Goal: Find specific page/section: Find specific page/section

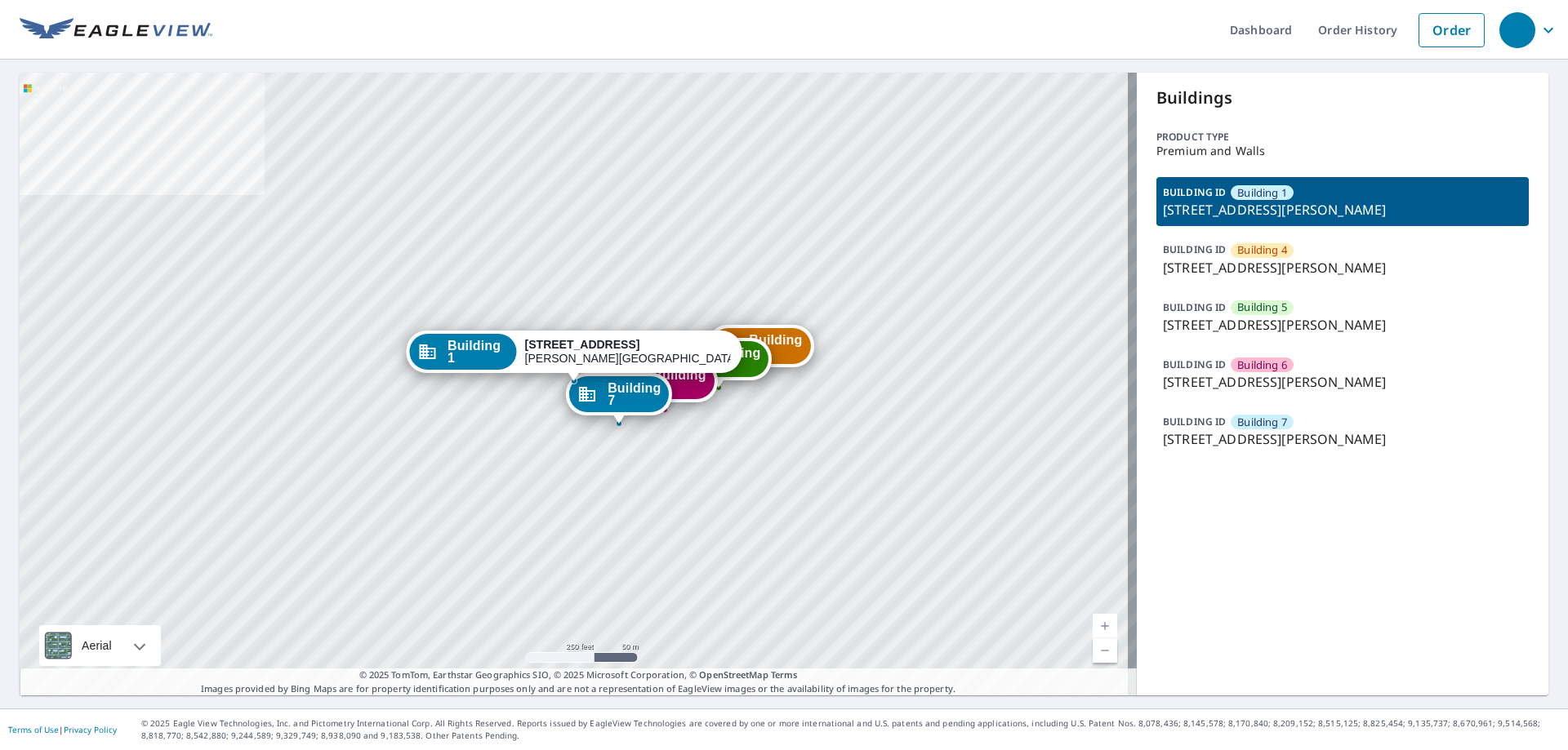
click at [1265, 316] on p "24700 Deepwater Point Dr, Saint Michaels, MD, 21663" at bounding box center [1342, 325] width 359 height 20
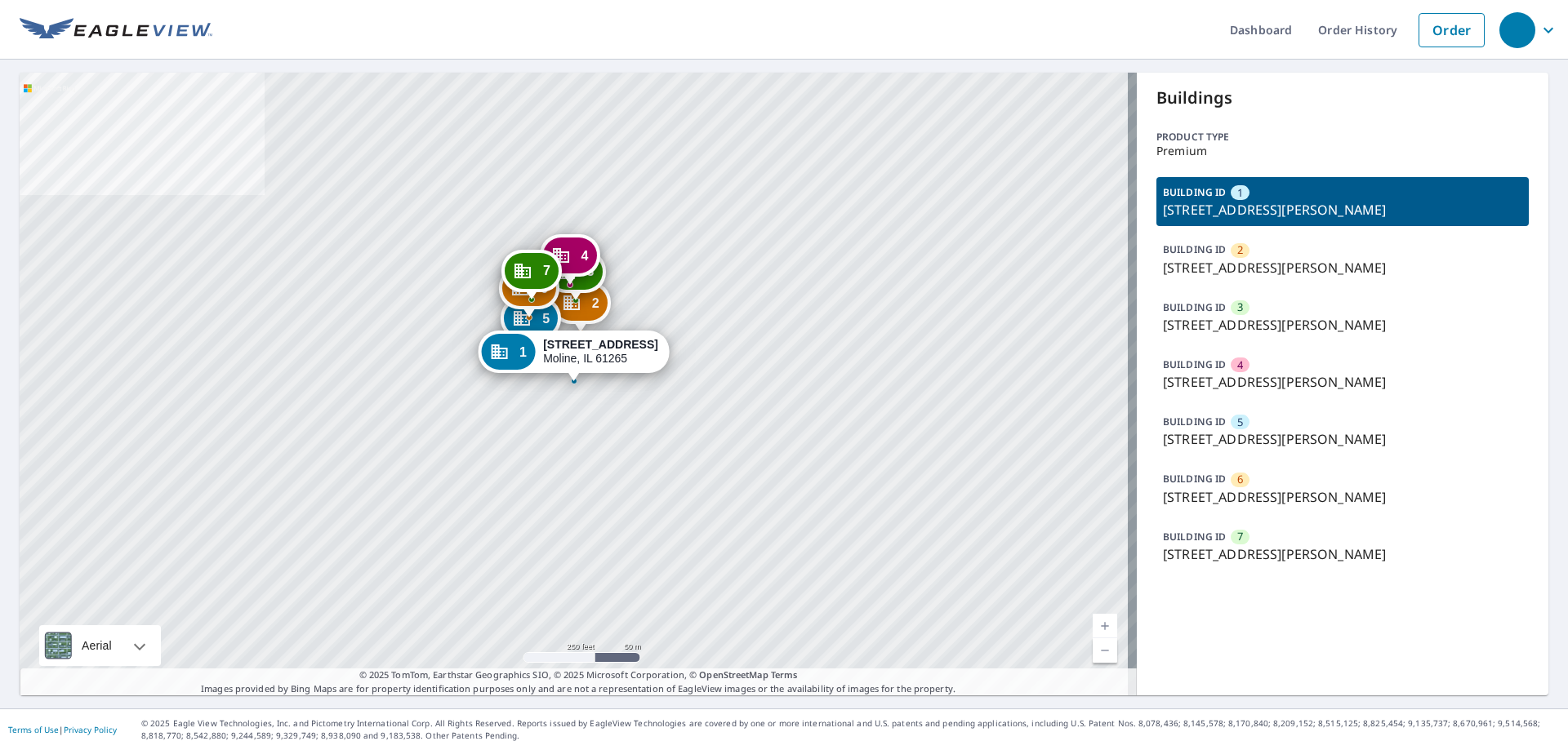
click at [1274, 475] on div "BUILDING ID 6 2368 1st Street A Dr, Moline, IL, 61265" at bounding box center [1342, 487] width 372 height 49
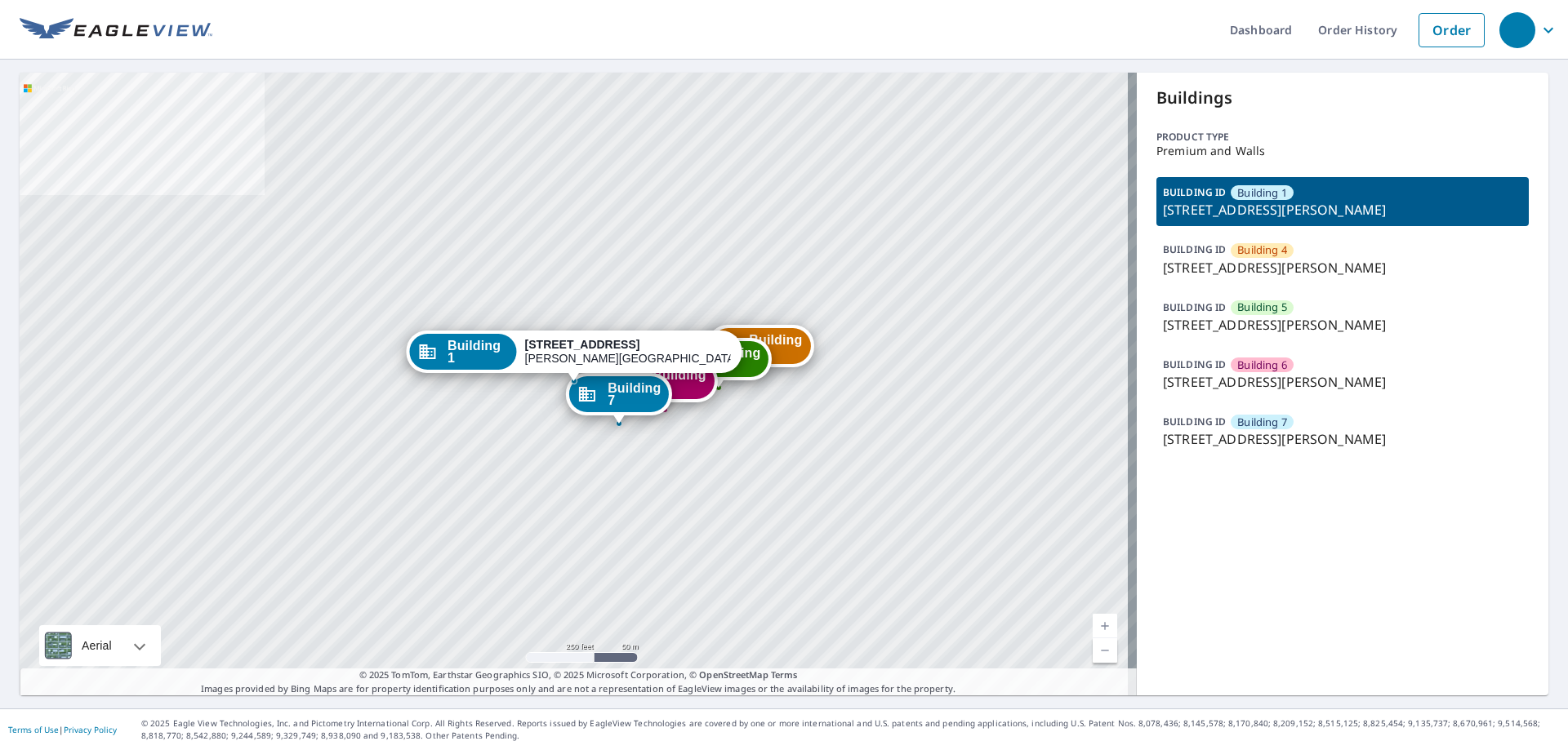
click at [1254, 372] on p "24700 Deepwater Point Dr, Saint Michaels, MD, 21663" at bounding box center [1342, 381] width 359 height 20
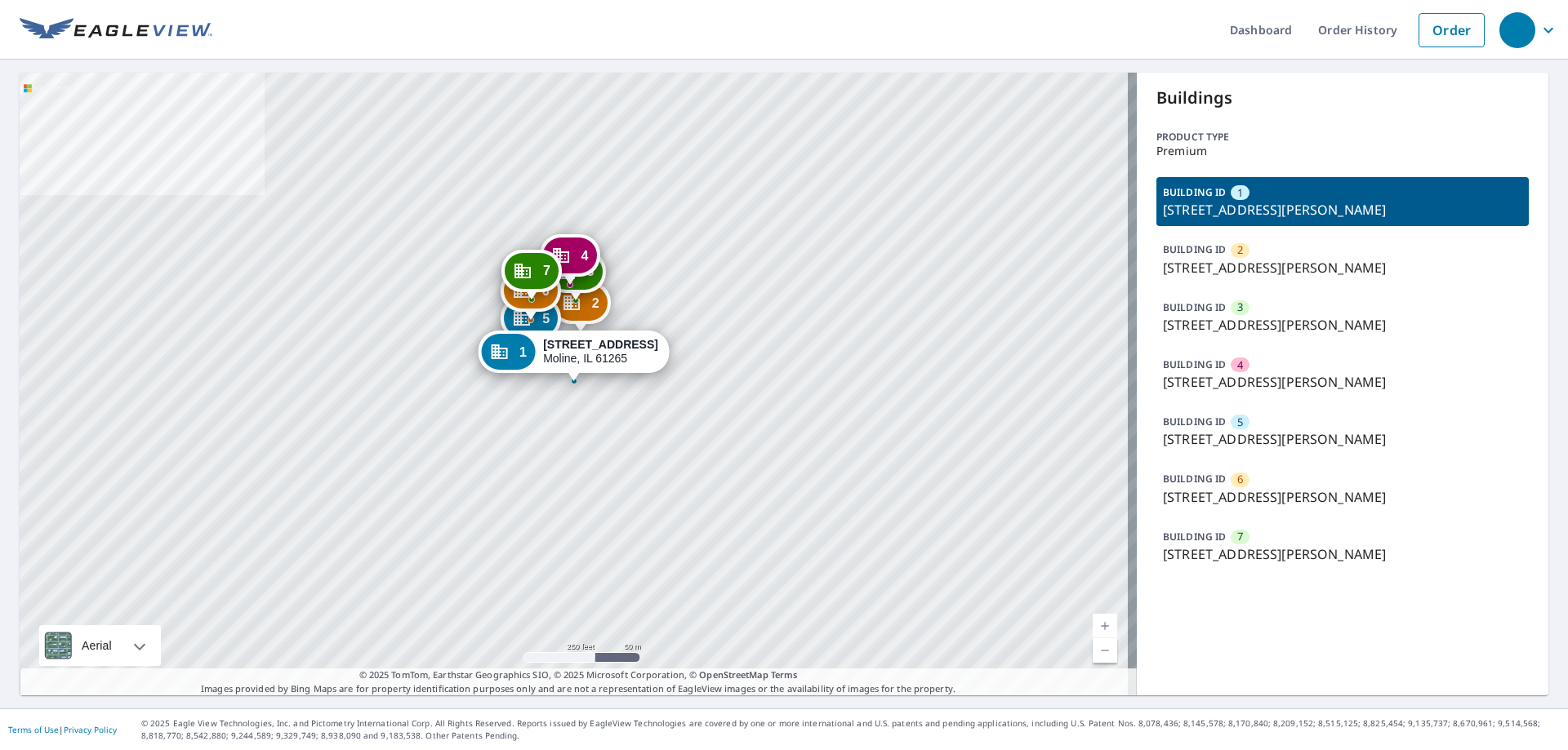
click at [1225, 241] on div "BUILDING ID [GEOGRAPHIC_DATA][STREET_ADDRESS]" at bounding box center [1342, 258] width 372 height 49
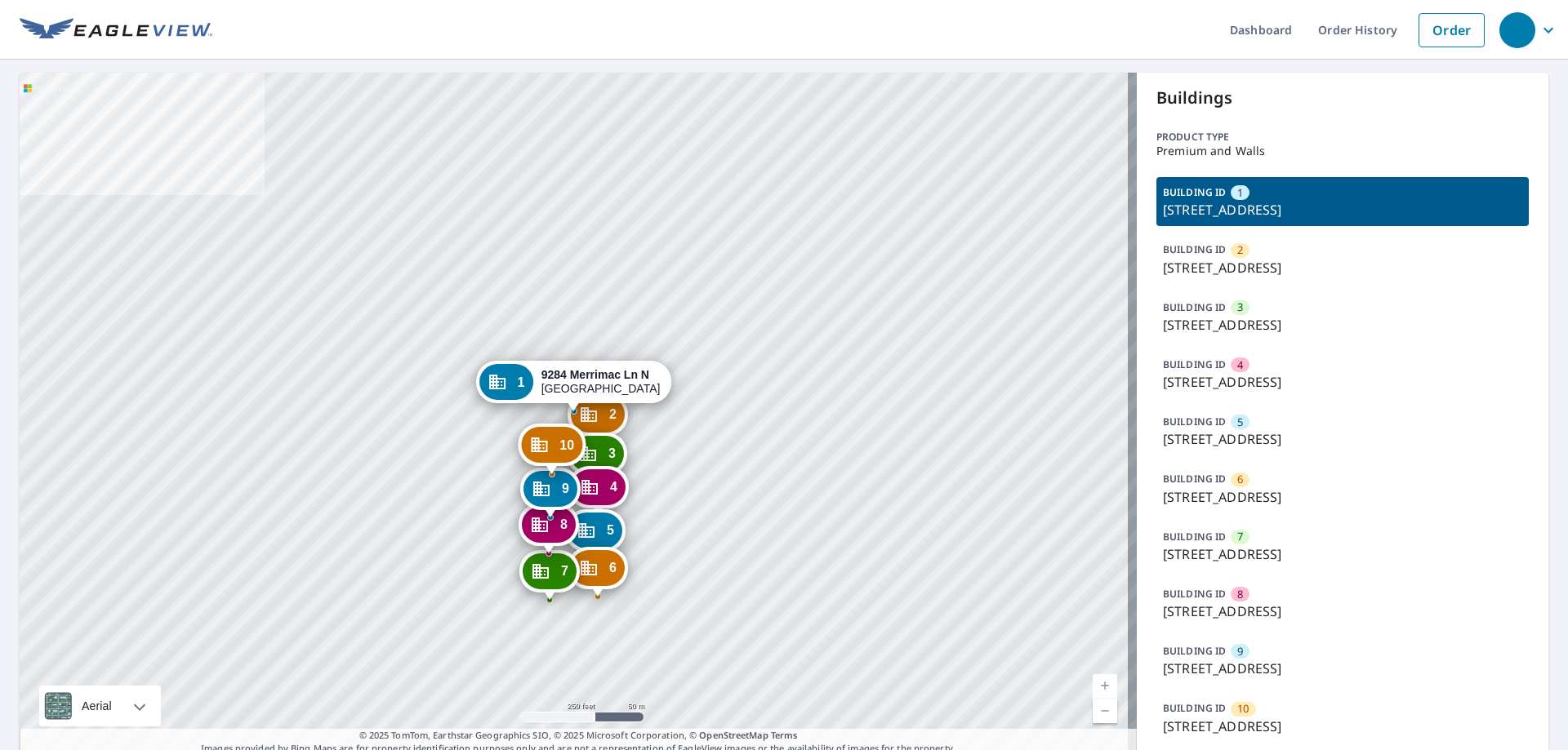
scroll to position [60, 0]
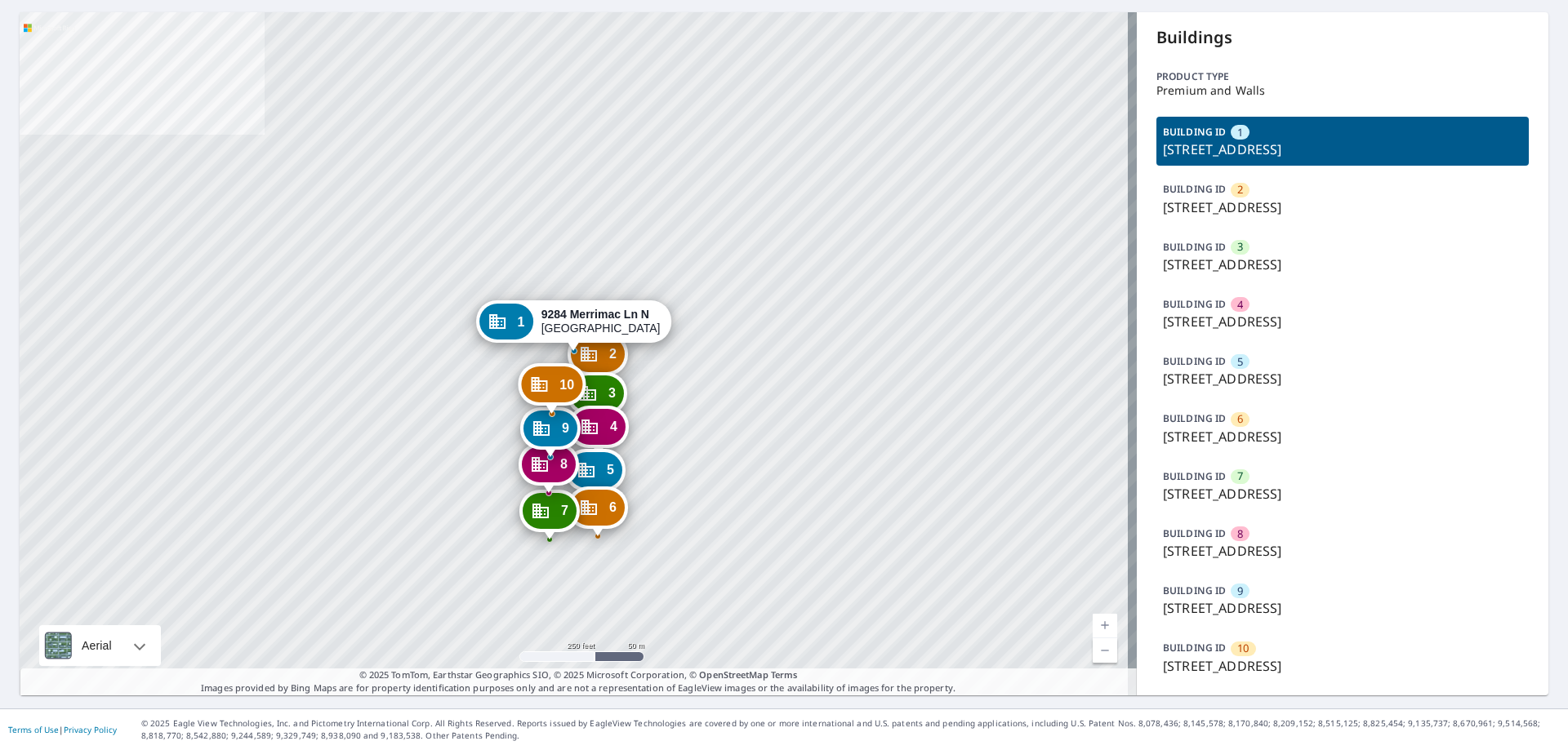
click at [1284, 459] on div "BUILDING ID [GEOGRAPHIC_DATA][STREET_ADDRESS][STREET_ADDRESS][STREET_ADDRESS] B…" at bounding box center [1342, 400] width 372 height 566
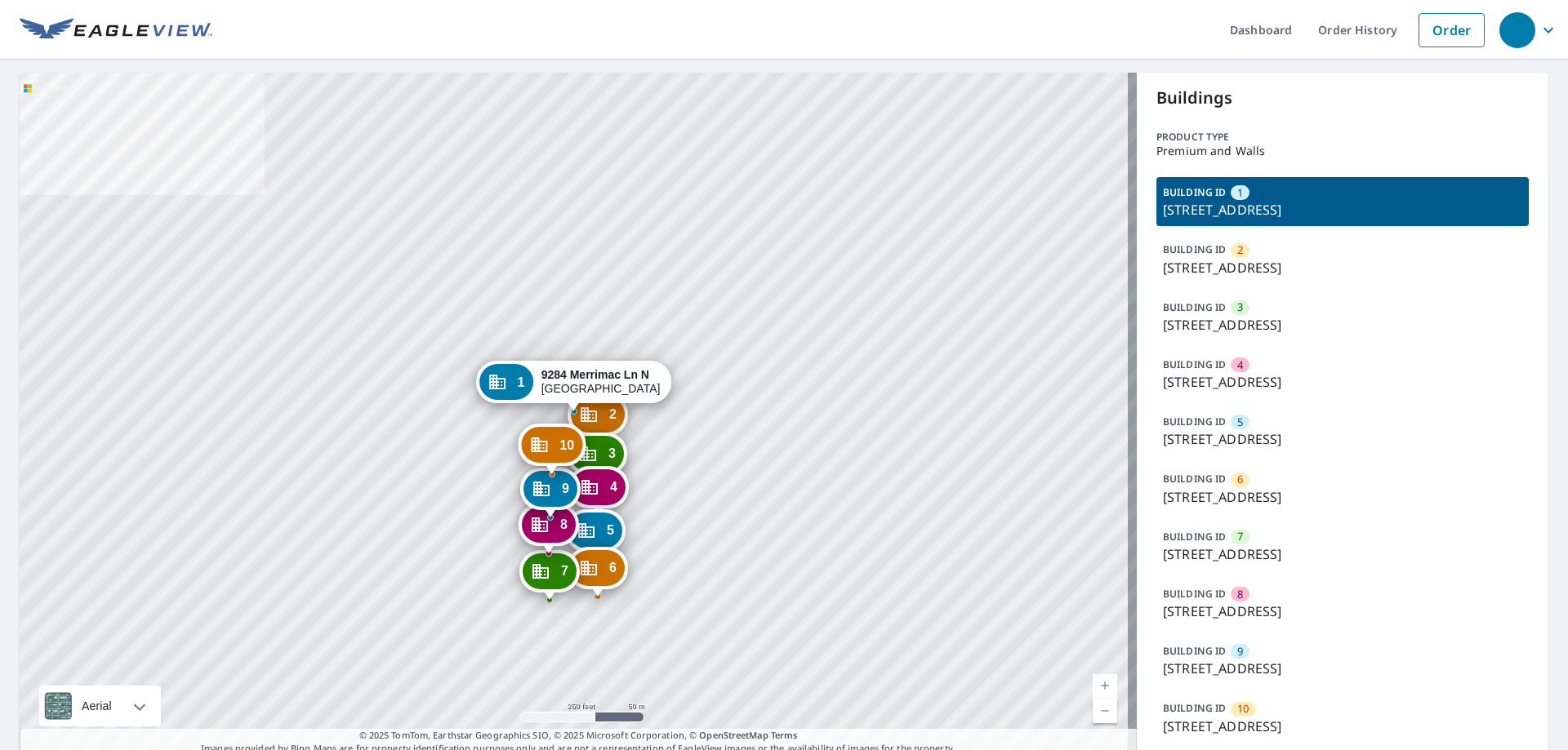
drag, startPoint x: 688, startPoint y: 474, endPoint x: 699, endPoint y: 390, distance: 84.7
click at [699, 390] on div "2 9268 Merrimac Ln N Maple Grove, MN 55311 3 9252 Merrimac Ln N Maple Grove, MN…" at bounding box center [578, 413] width 1117 height 683
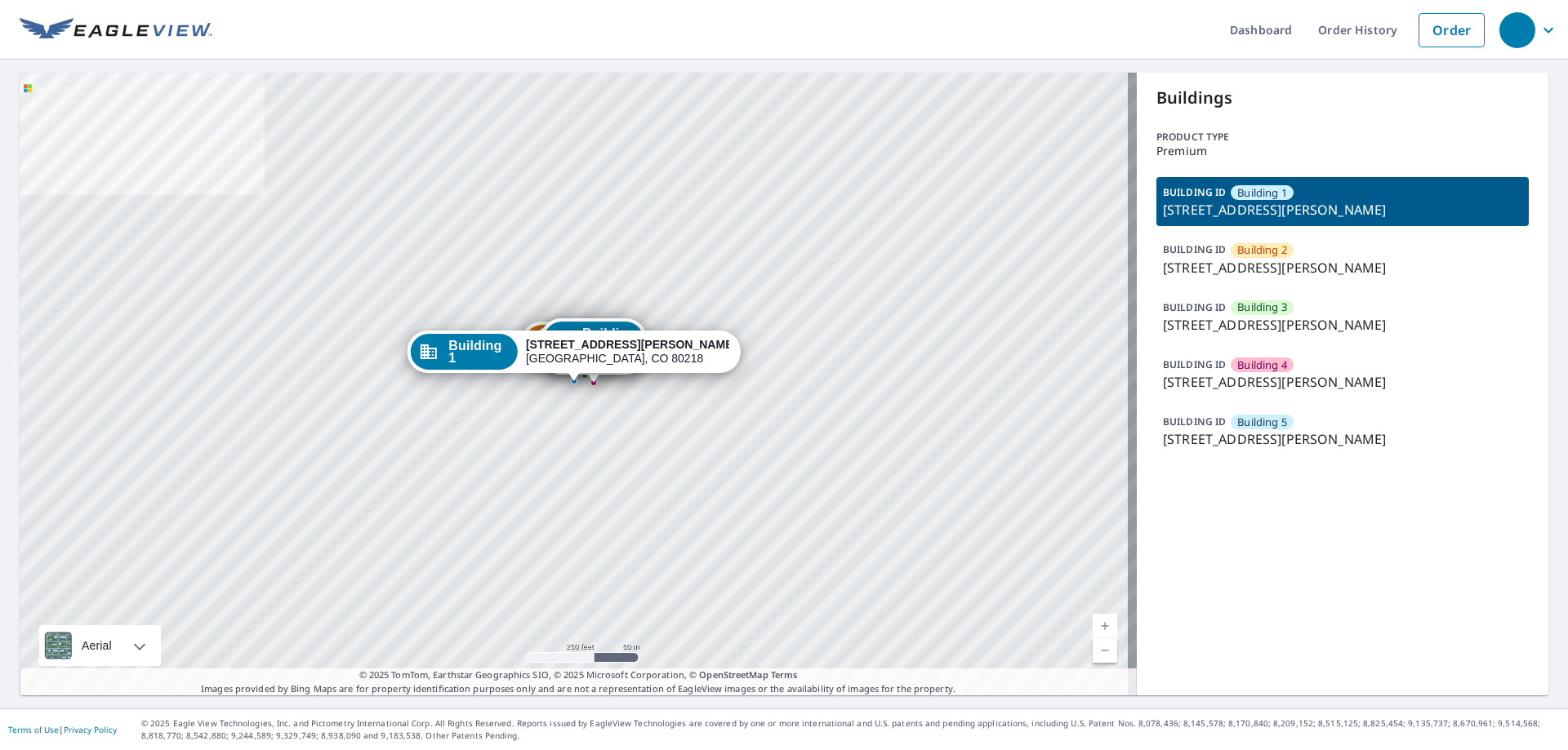
click at [1269, 369] on span "Building 4" at bounding box center [1262, 365] width 50 height 15
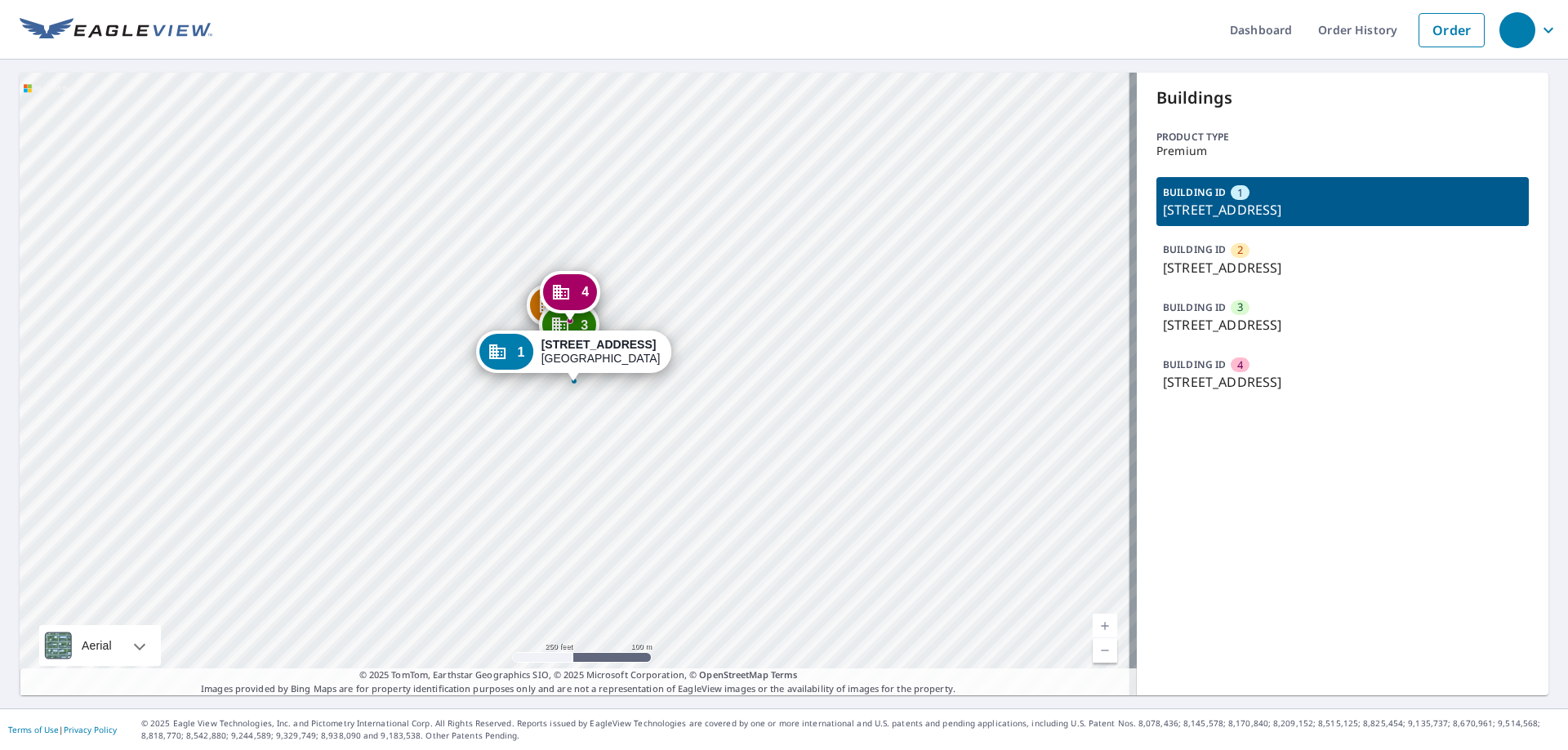
click at [446, 344] on div "2 [STREET_ADDRESS] 3 [STREET_ADDRESS] 4 [STREET_ADDRESS] 1 [STREET_ADDRESS]" at bounding box center [578, 383] width 1117 height 623
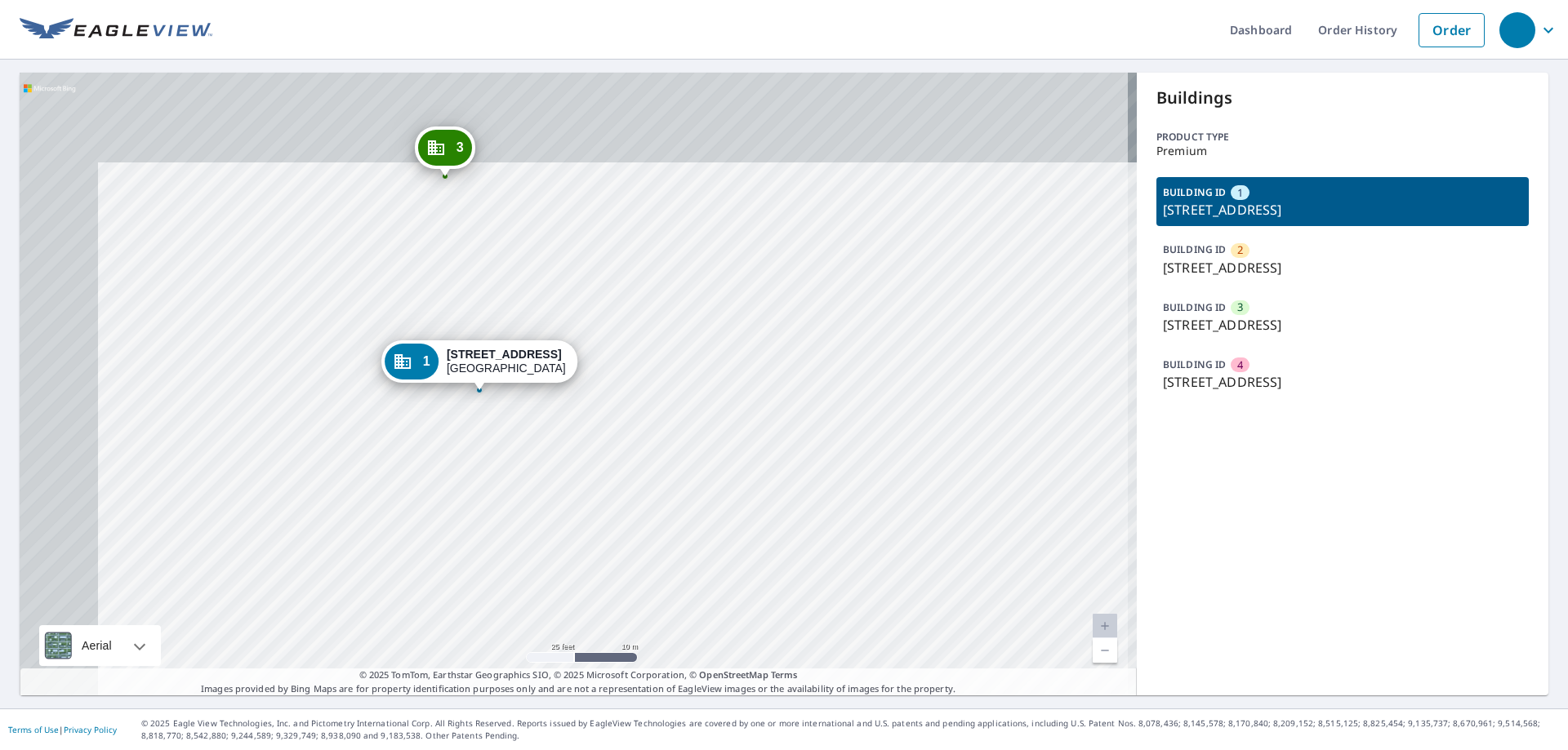
drag, startPoint x: 338, startPoint y: 313, endPoint x: 439, endPoint y: 443, distance: 164.6
click at [439, 443] on div "2 [STREET_ADDRESS] 3 [STREET_ADDRESS] 4 [STREET_ADDRESS] 1 [STREET_ADDRESS]" at bounding box center [578, 383] width 1117 height 623
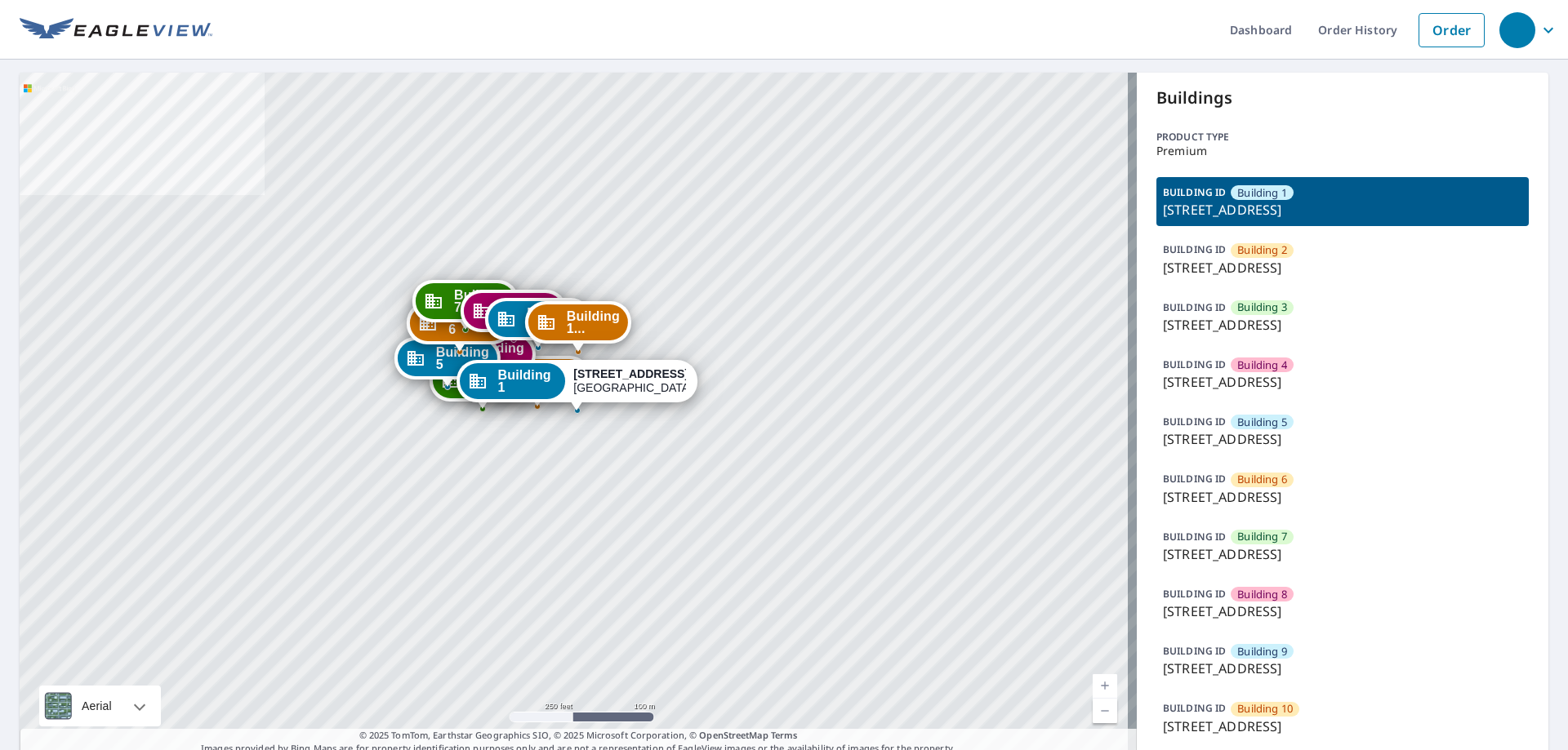
drag, startPoint x: 571, startPoint y: 477, endPoint x: 579, endPoint y: 473, distance: 8.9
click at [579, 473] on div "Building [GEOGRAPHIC_DATA][STREET_ADDRESS] [GEOGRAPHIC_DATA][STREET_ADDRESS] Bu…" at bounding box center [578, 413] width 1117 height 683
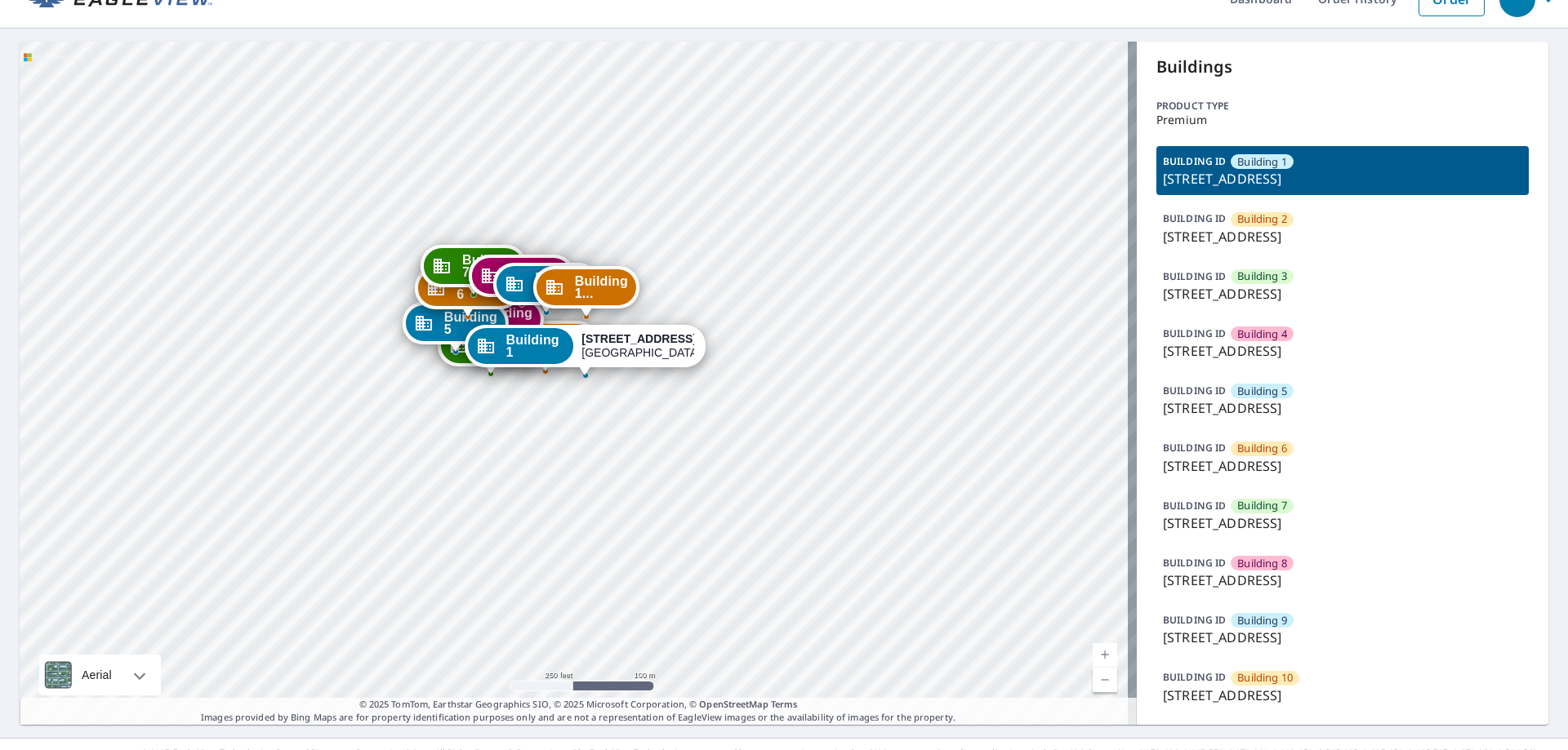
scroll to position [60, 0]
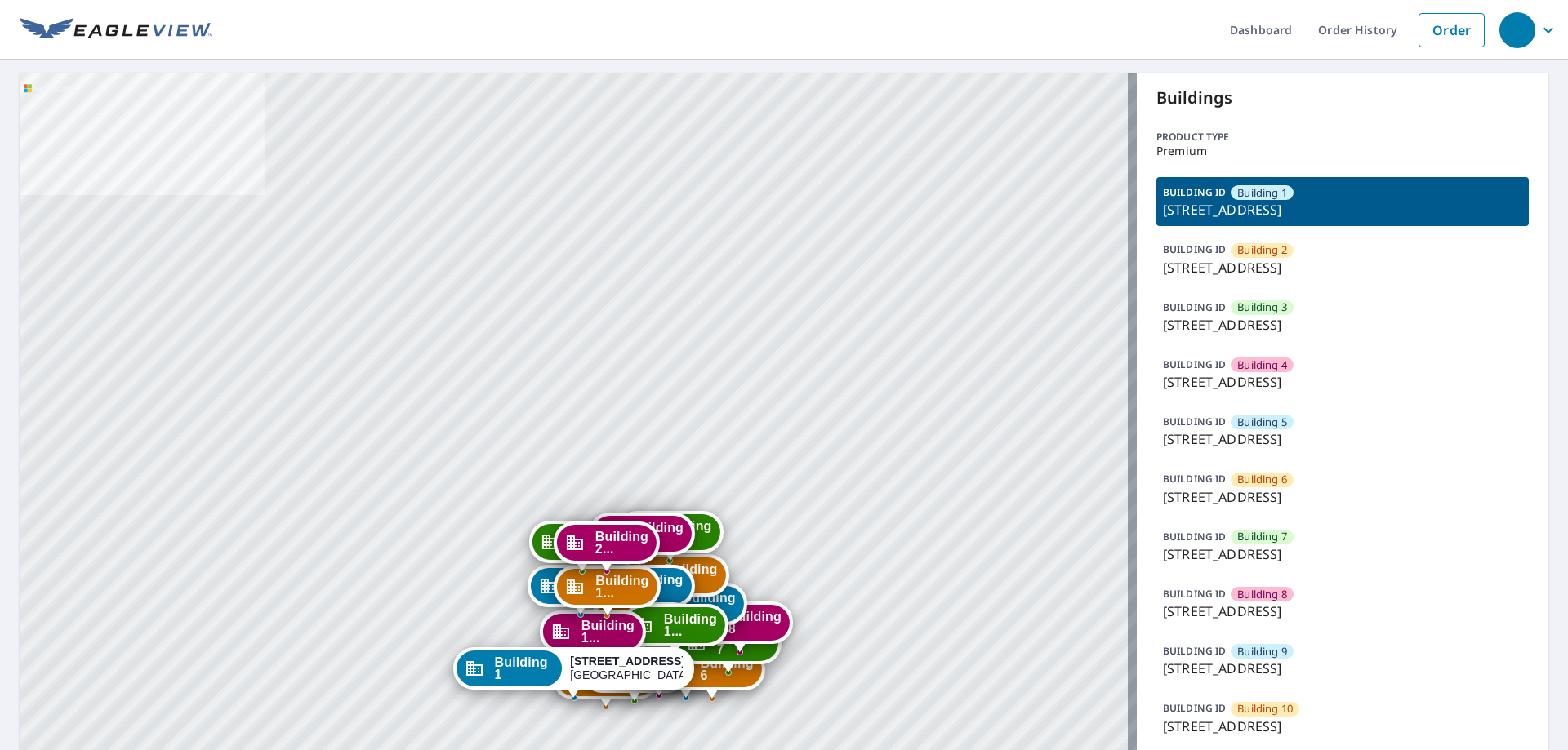
scroll to position [490, 0]
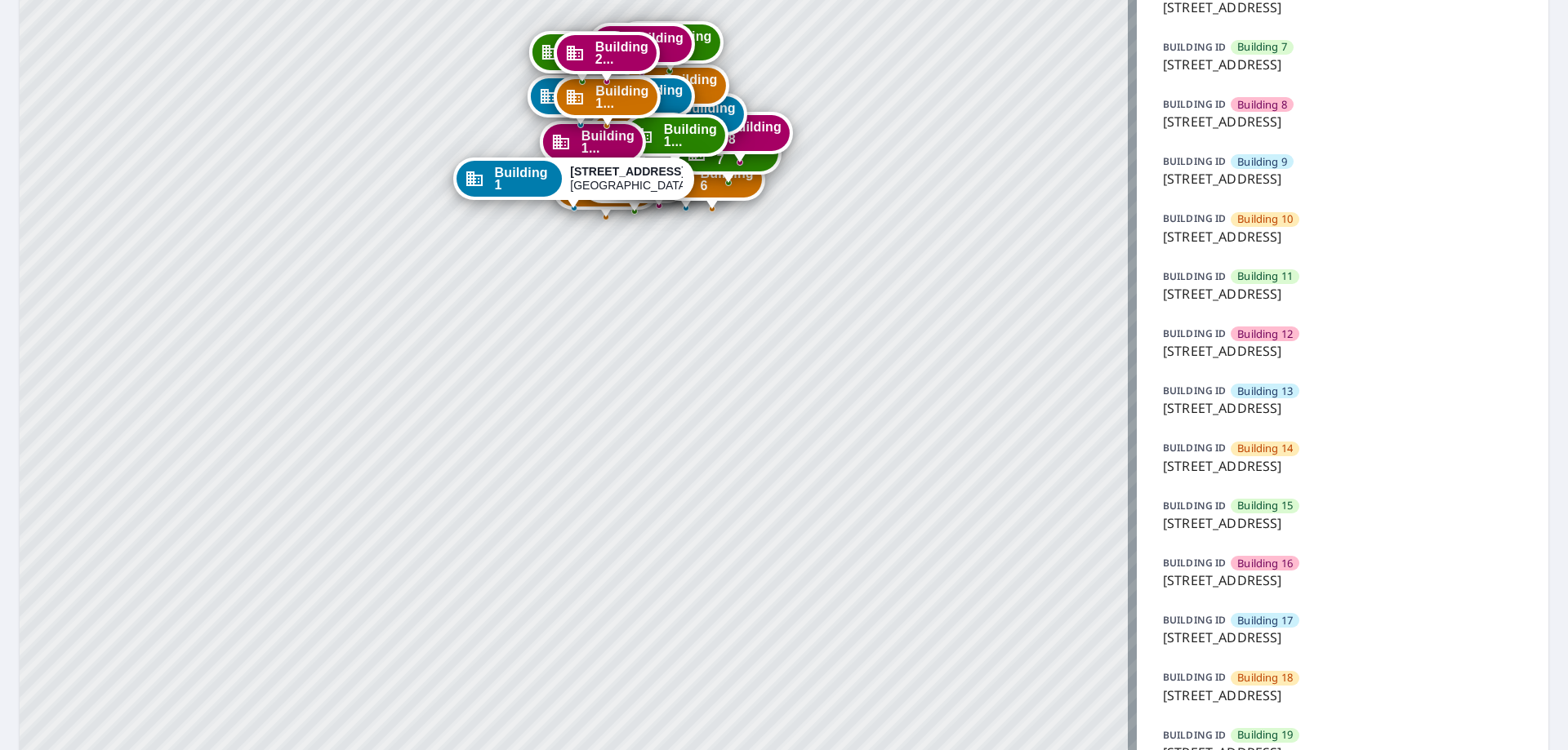
click at [1306, 685] on p "1152 Chelsea Drive, Lake Zurich, IL, 60047" at bounding box center [1342, 695] width 359 height 20
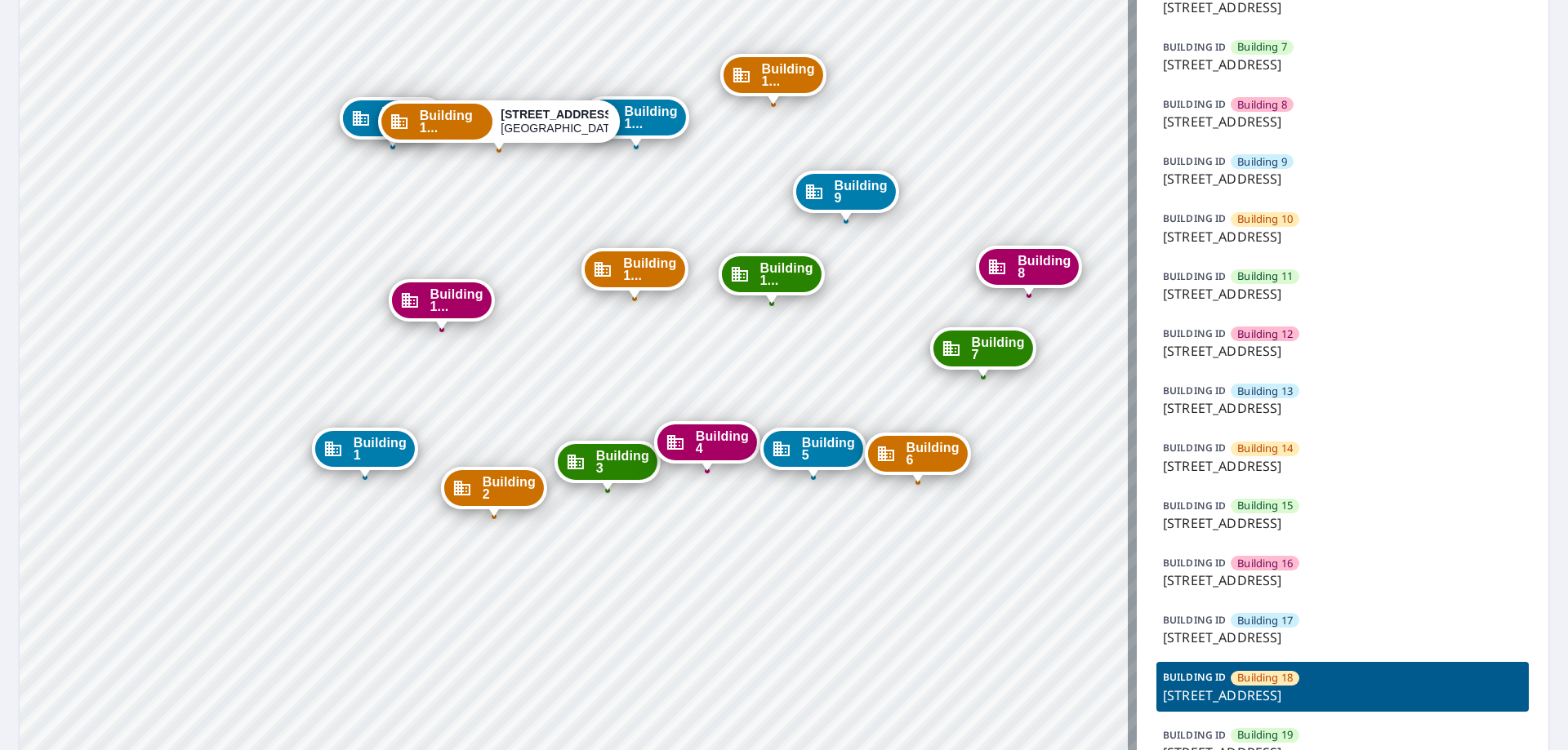
click at [1251, 629] on p "1152 Chelsea Drive, Lake Zurich, IL, 60047" at bounding box center [1342, 637] width 359 height 20
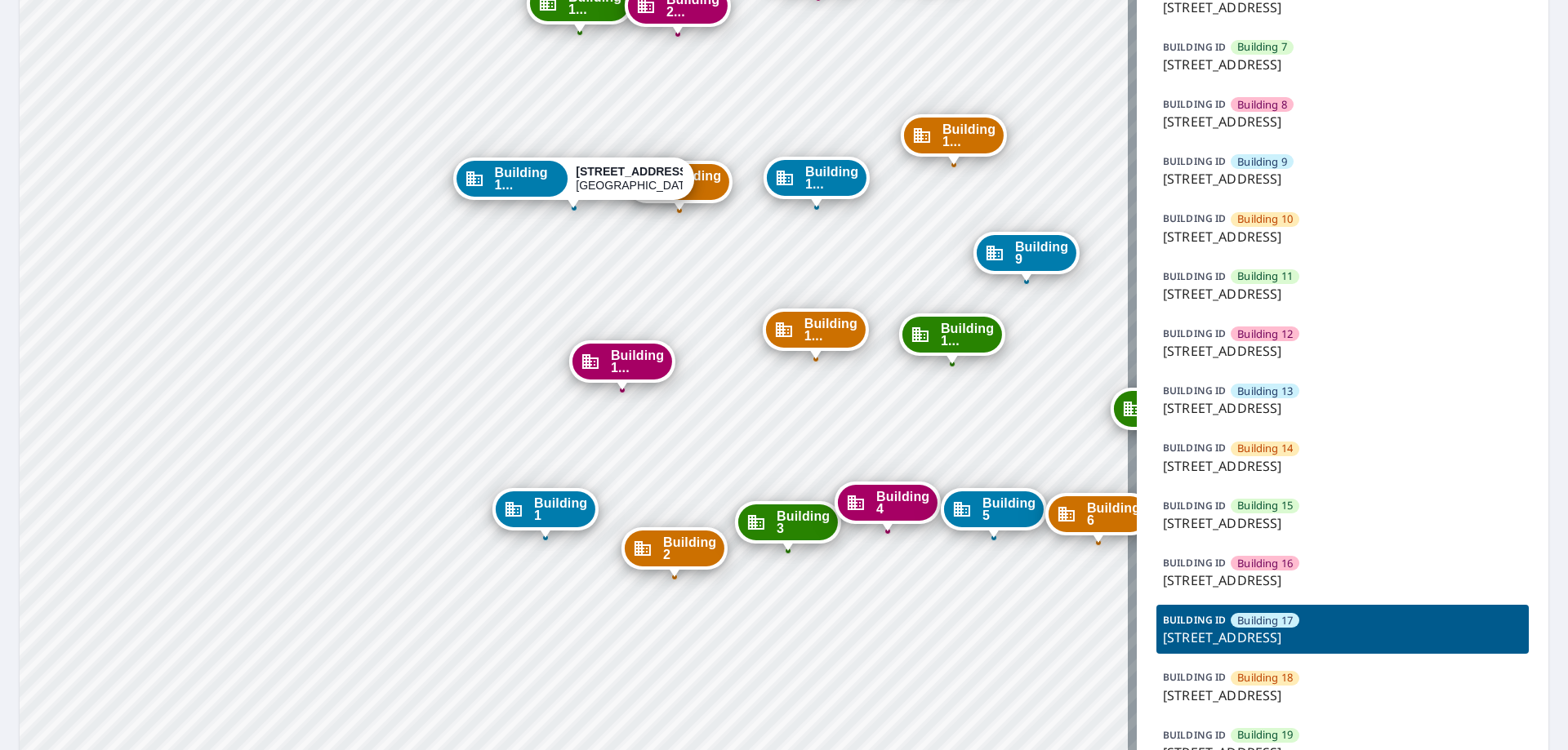
click at [1260, 692] on p "1152 Chelsea Drive, Lake Zurich, IL, 60047" at bounding box center [1342, 695] width 359 height 20
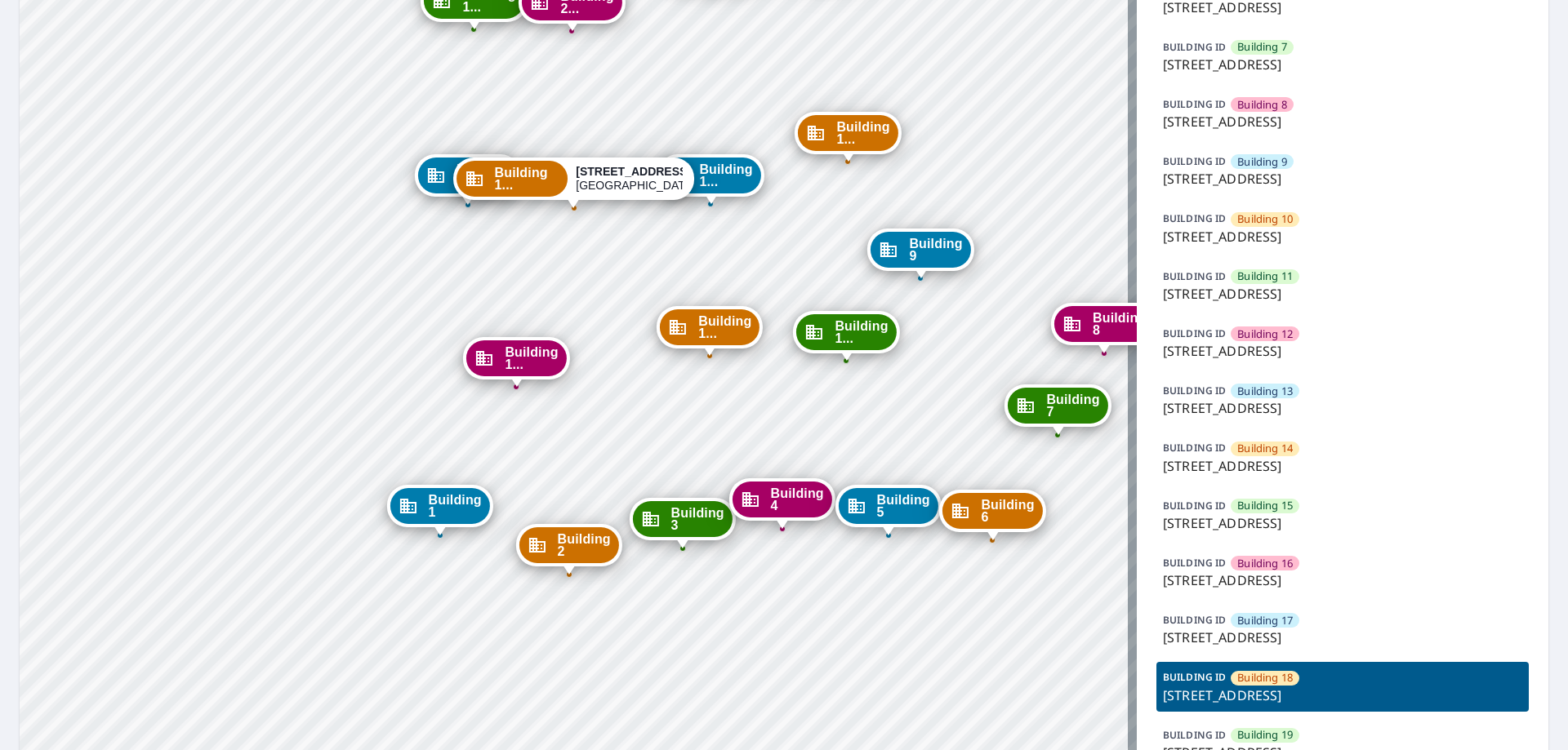
click at [1216, 619] on p "BUILDING ID" at bounding box center [1194, 620] width 63 height 14
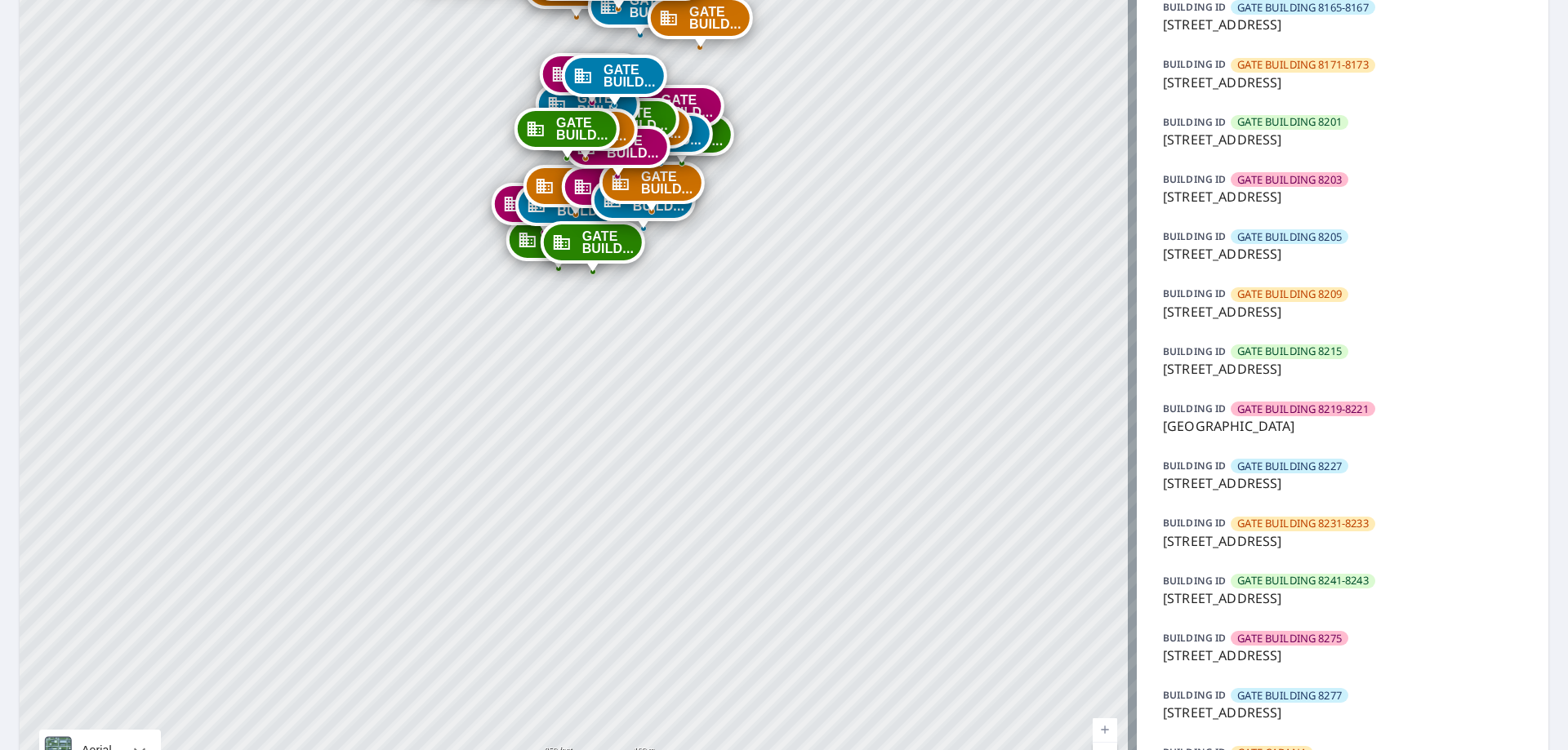
scroll to position [898, 0]
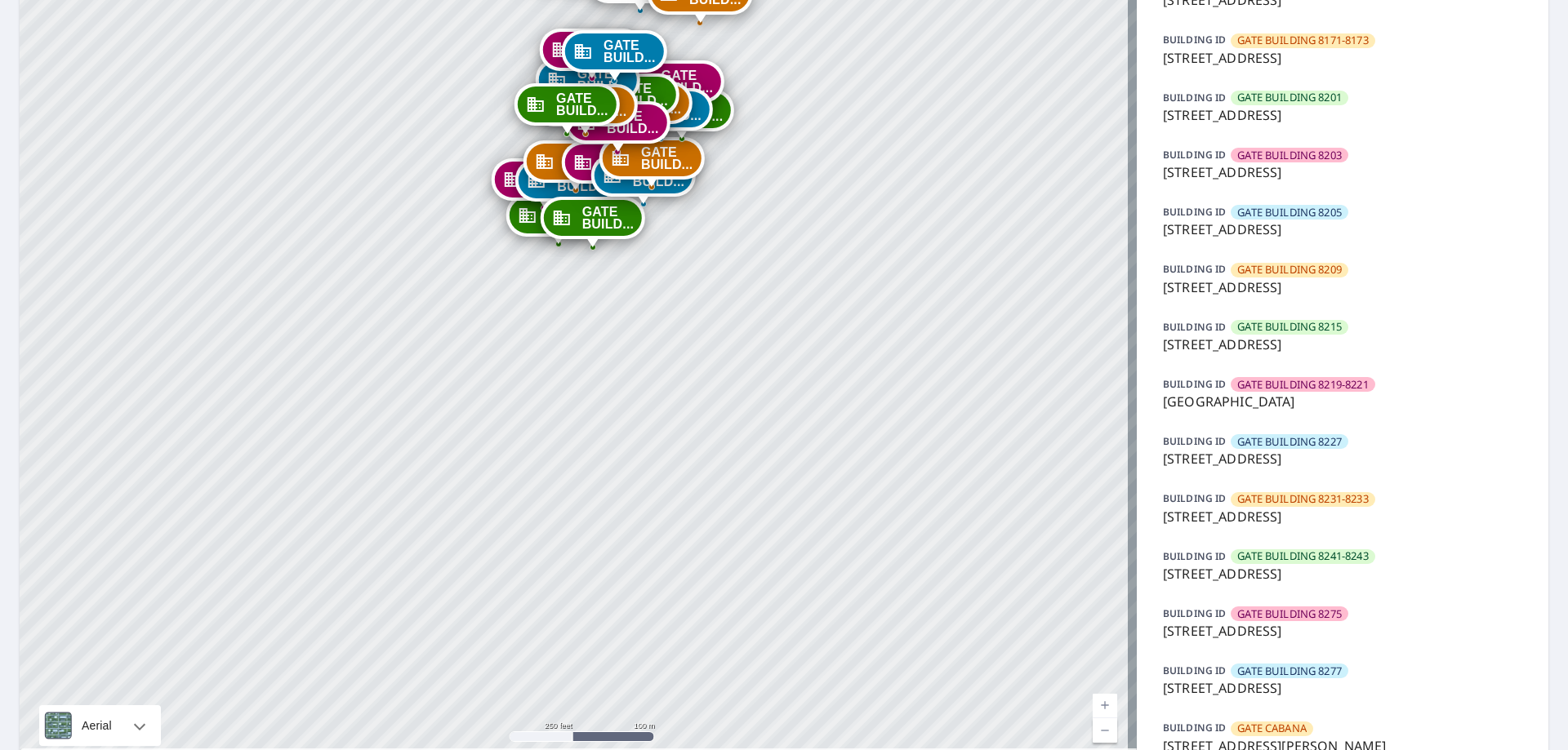
click at [1260, 559] on span "GATE BUILDING 8241-8243" at bounding box center [1303, 556] width 131 height 15
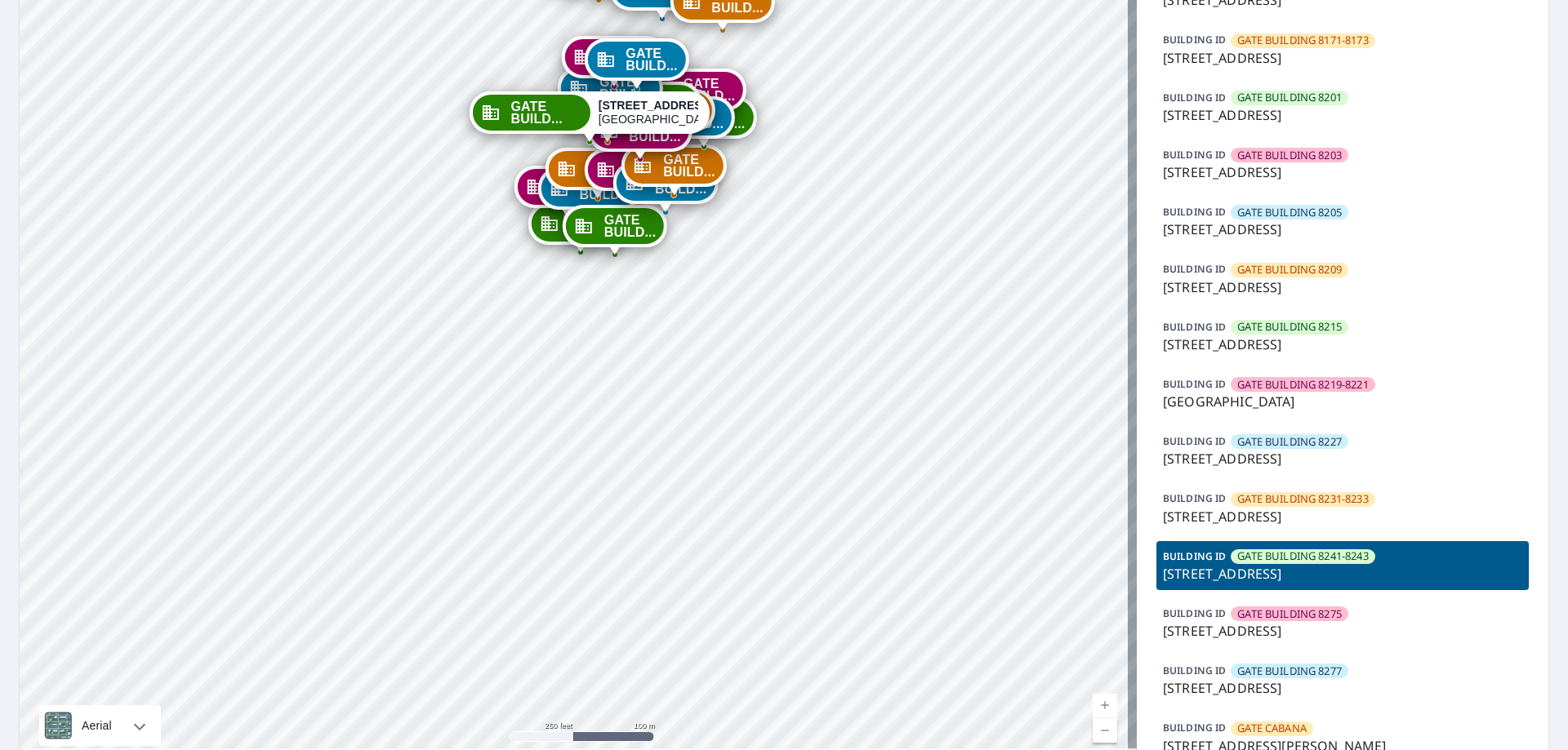
drag, startPoint x: 610, startPoint y: 156, endPoint x: 635, endPoint y: 369, distance: 214.5
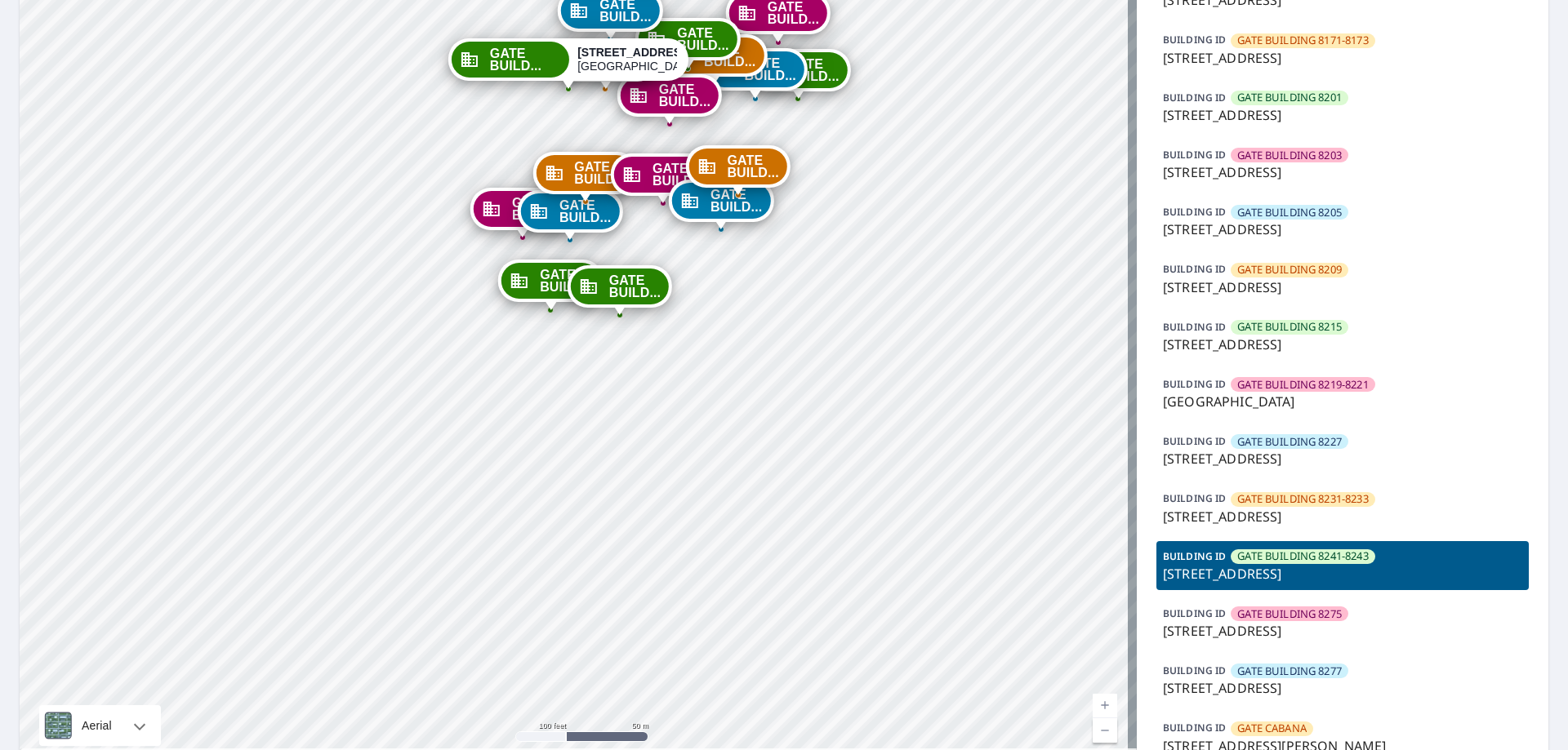
click at [1262, 612] on span "GATE BUILDING 8275" at bounding box center [1289, 614] width 104 height 15
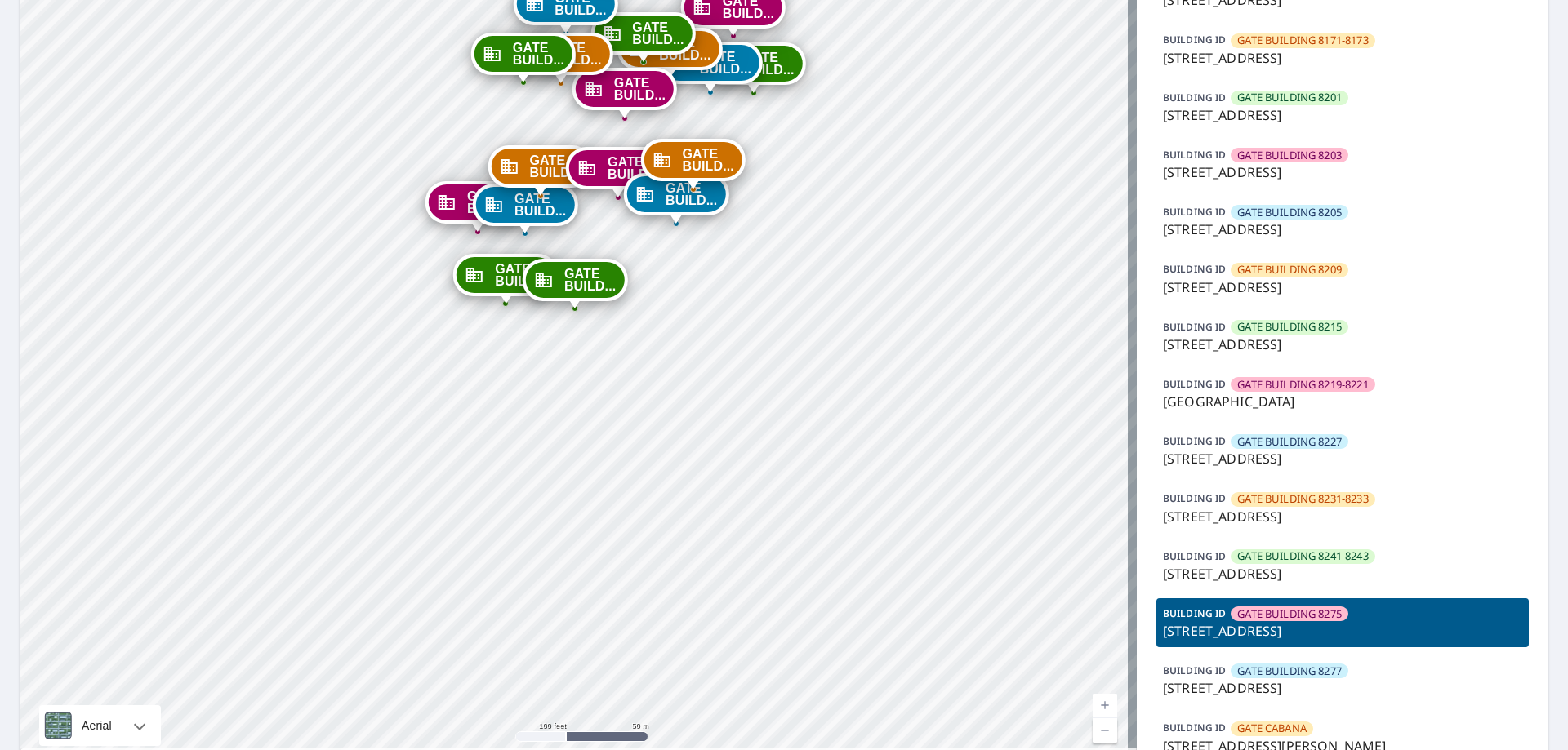
click at [1272, 561] on span "GATE BUILDING 8241-8243" at bounding box center [1303, 556] width 131 height 15
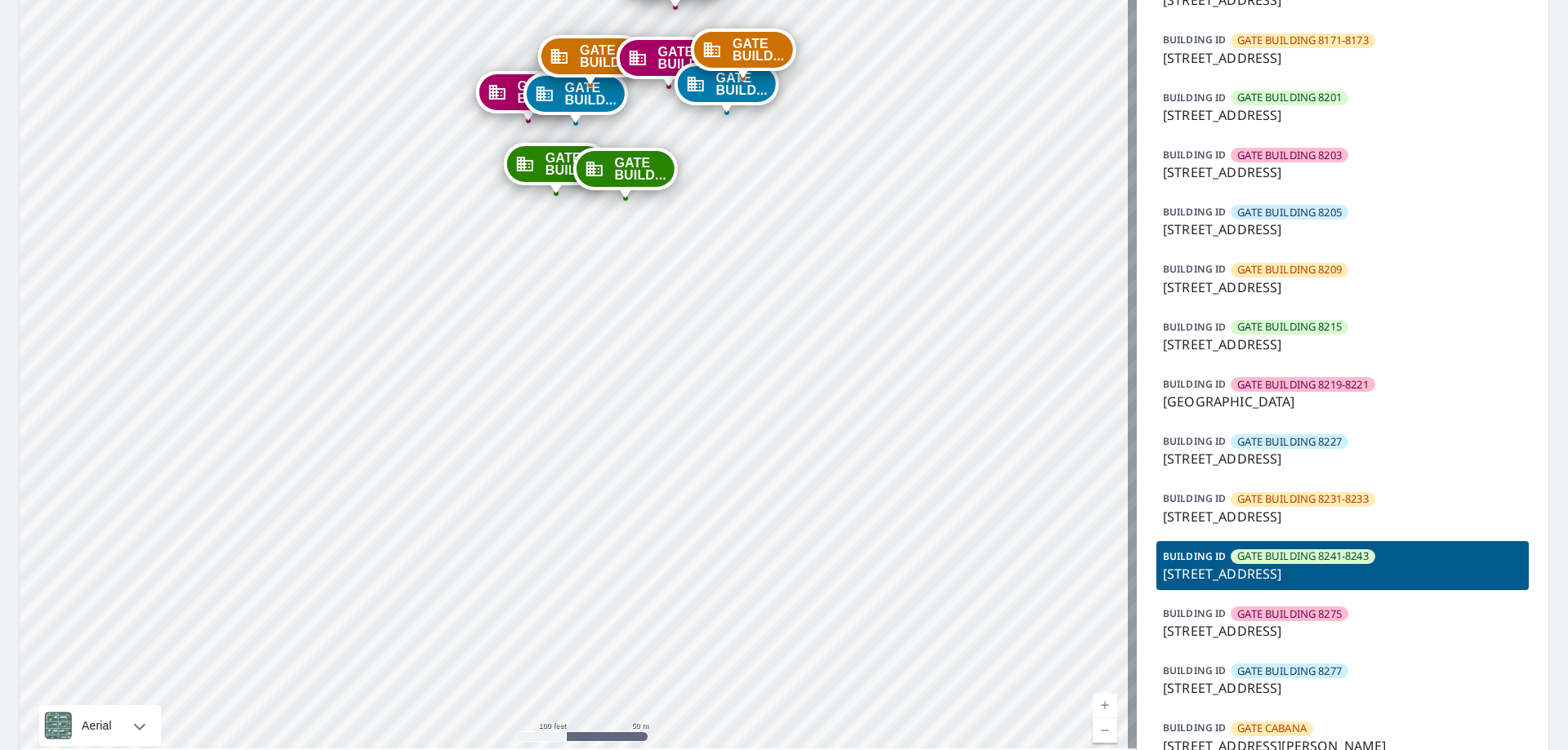
click at [1267, 443] on span "GATE BUILDING 8227" at bounding box center [1289, 442] width 104 height 15
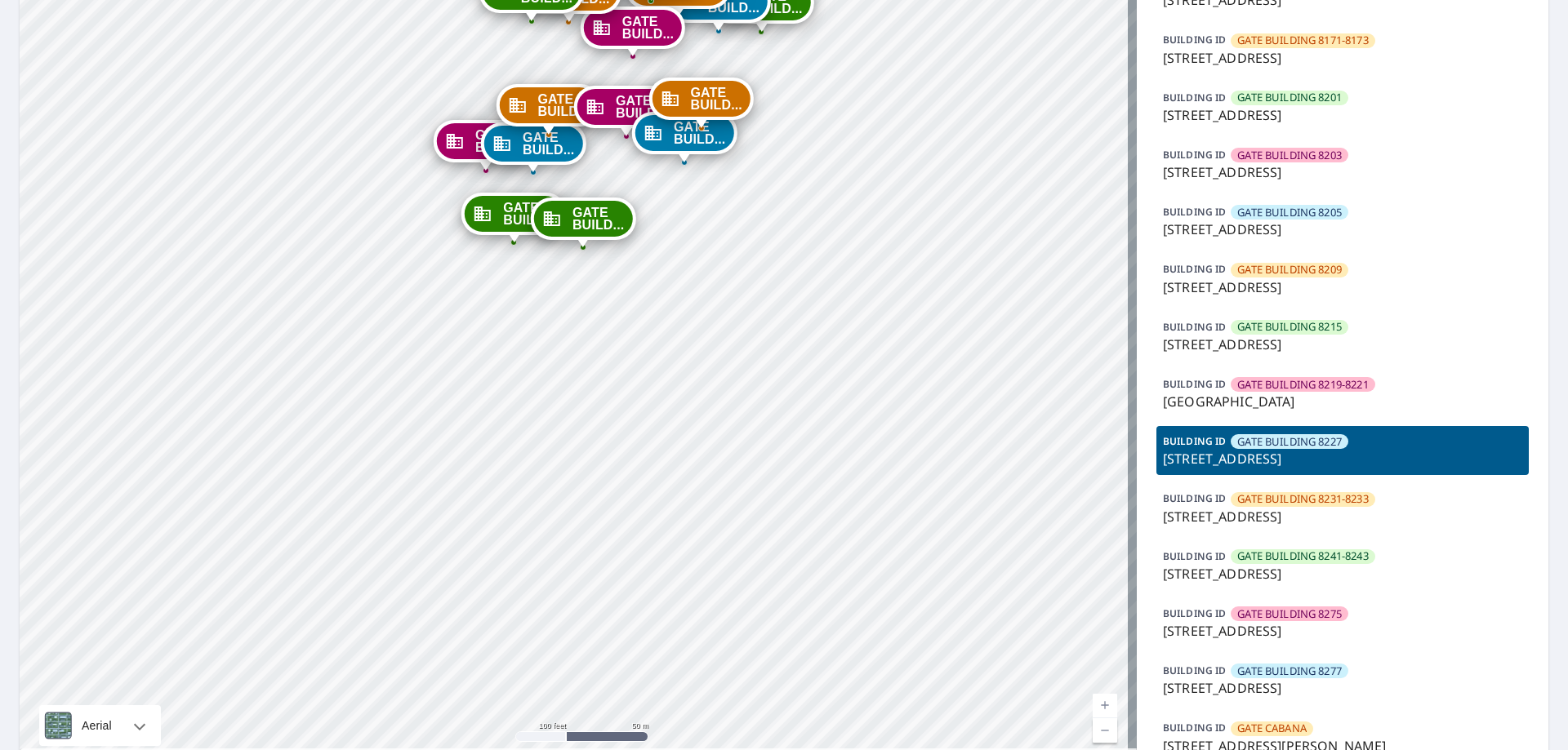
click at [1280, 549] on span "GATE BUILDING 8241-8243" at bounding box center [1303, 556] width 131 height 15
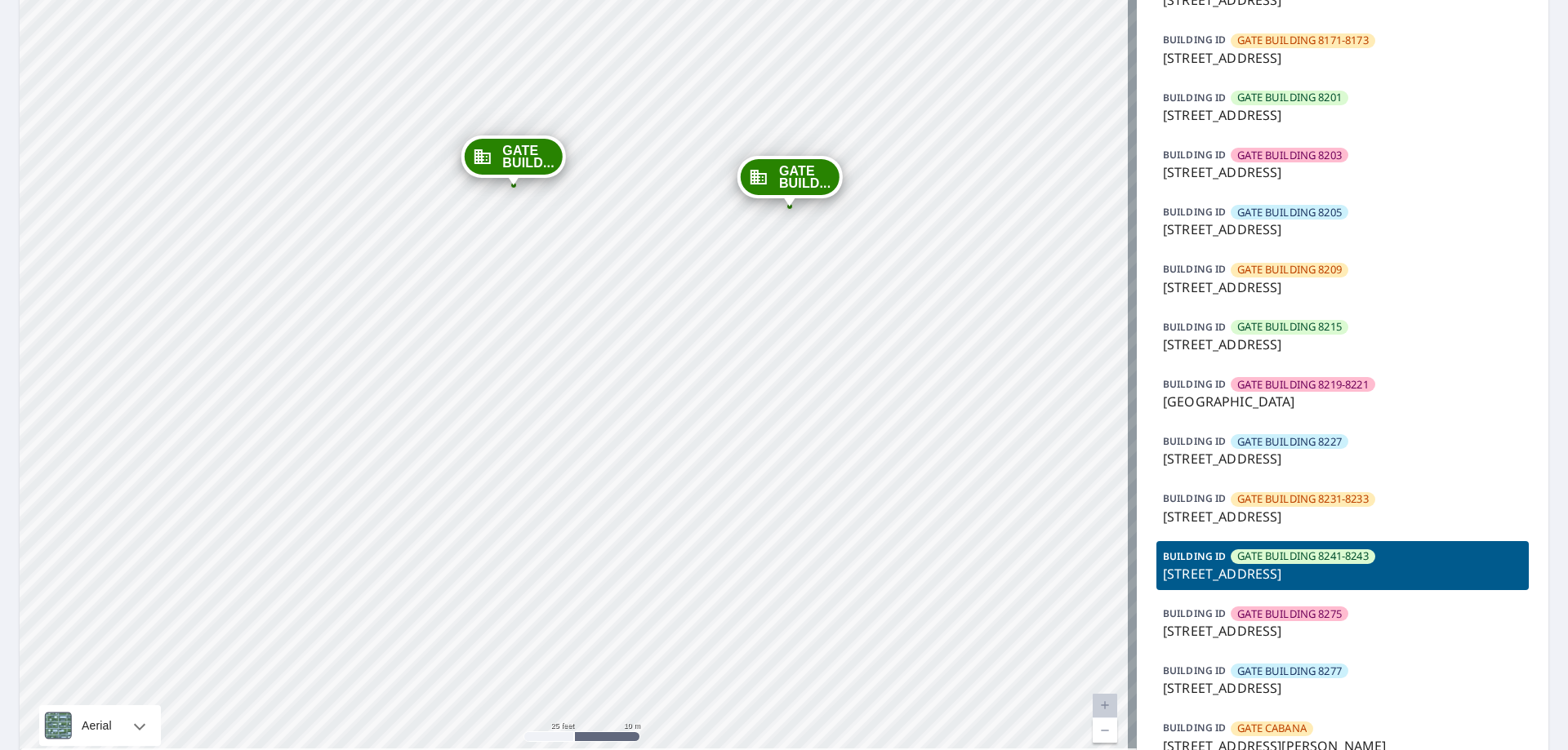
click at [1234, 336] on p "[STREET_ADDRESS]" at bounding box center [1342, 344] width 359 height 20
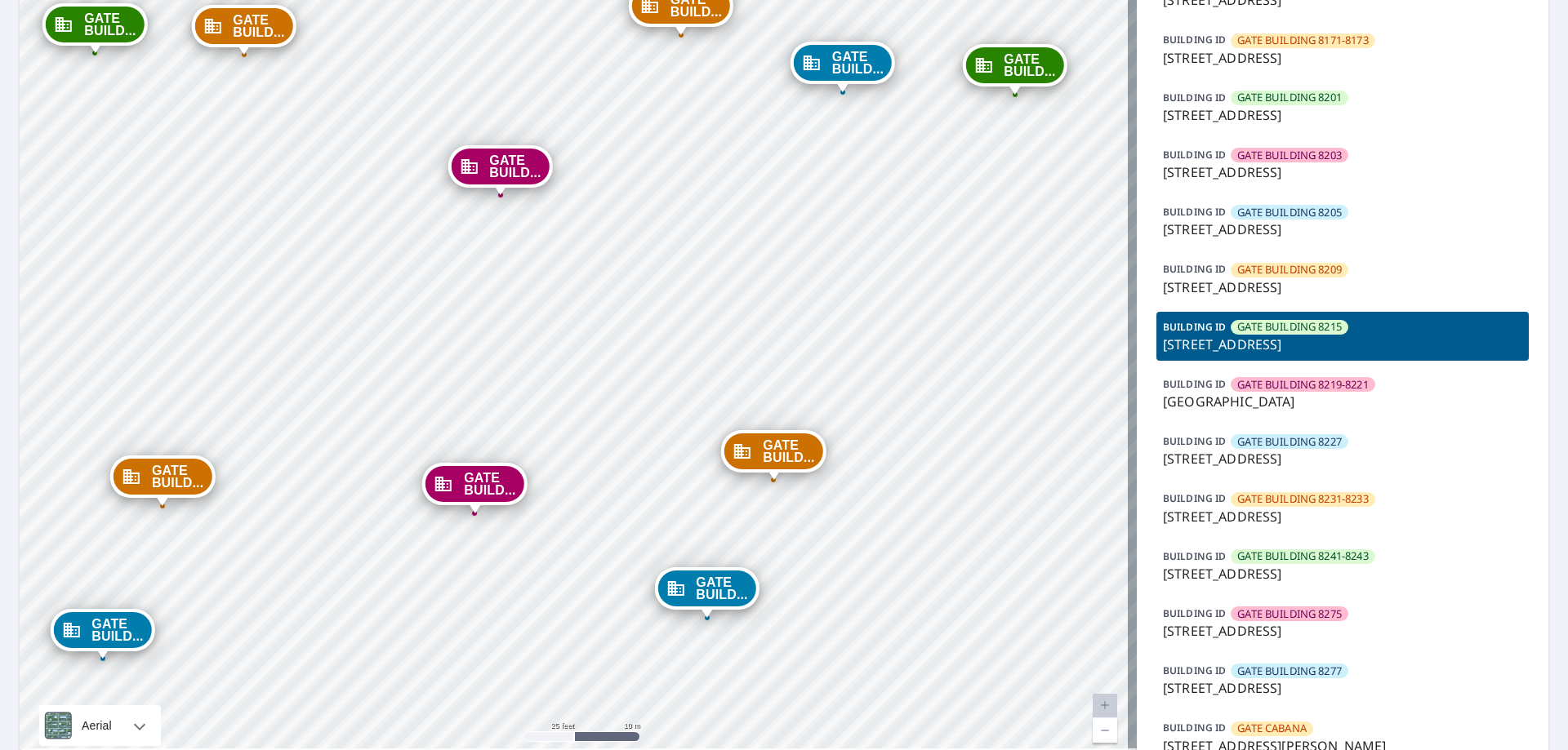
click at [1270, 566] on p "[STREET_ADDRESS]" at bounding box center [1342, 573] width 359 height 20
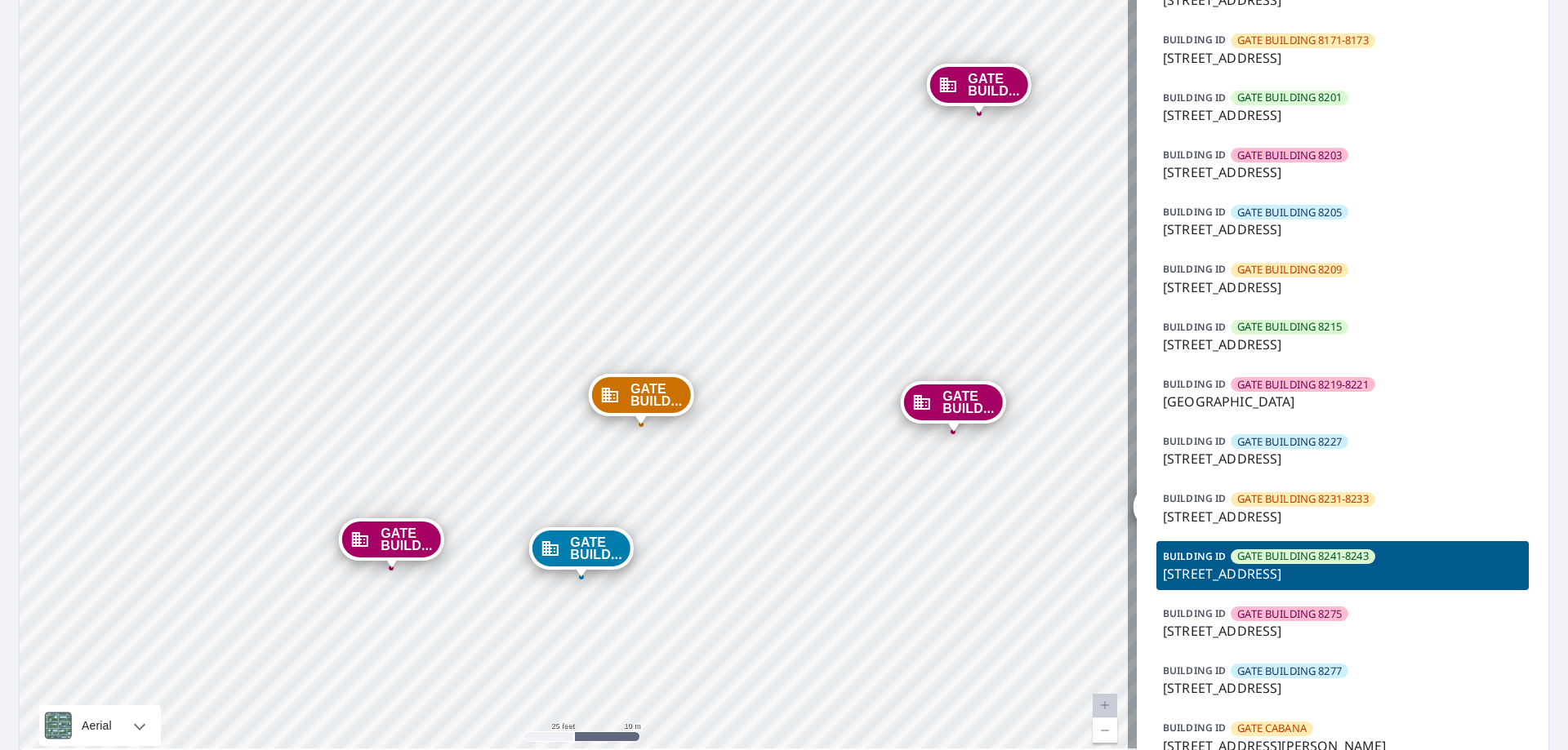
click at [1270, 566] on p "[STREET_ADDRESS]" at bounding box center [1342, 573] width 359 height 20
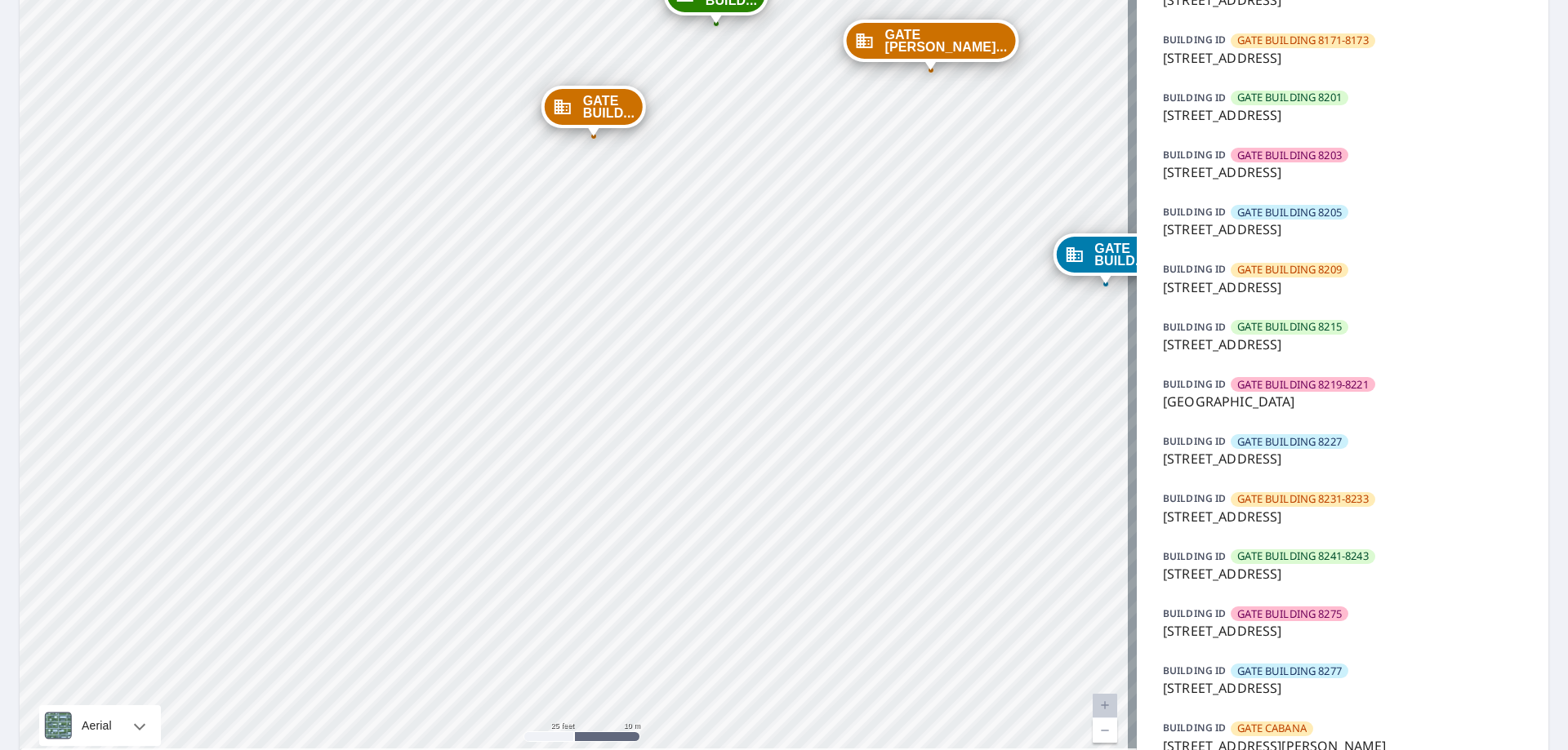
click at [1270, 566] on p "[STREET_ADDRESS]" at bounding box center [1342, 573] width 359 height 20
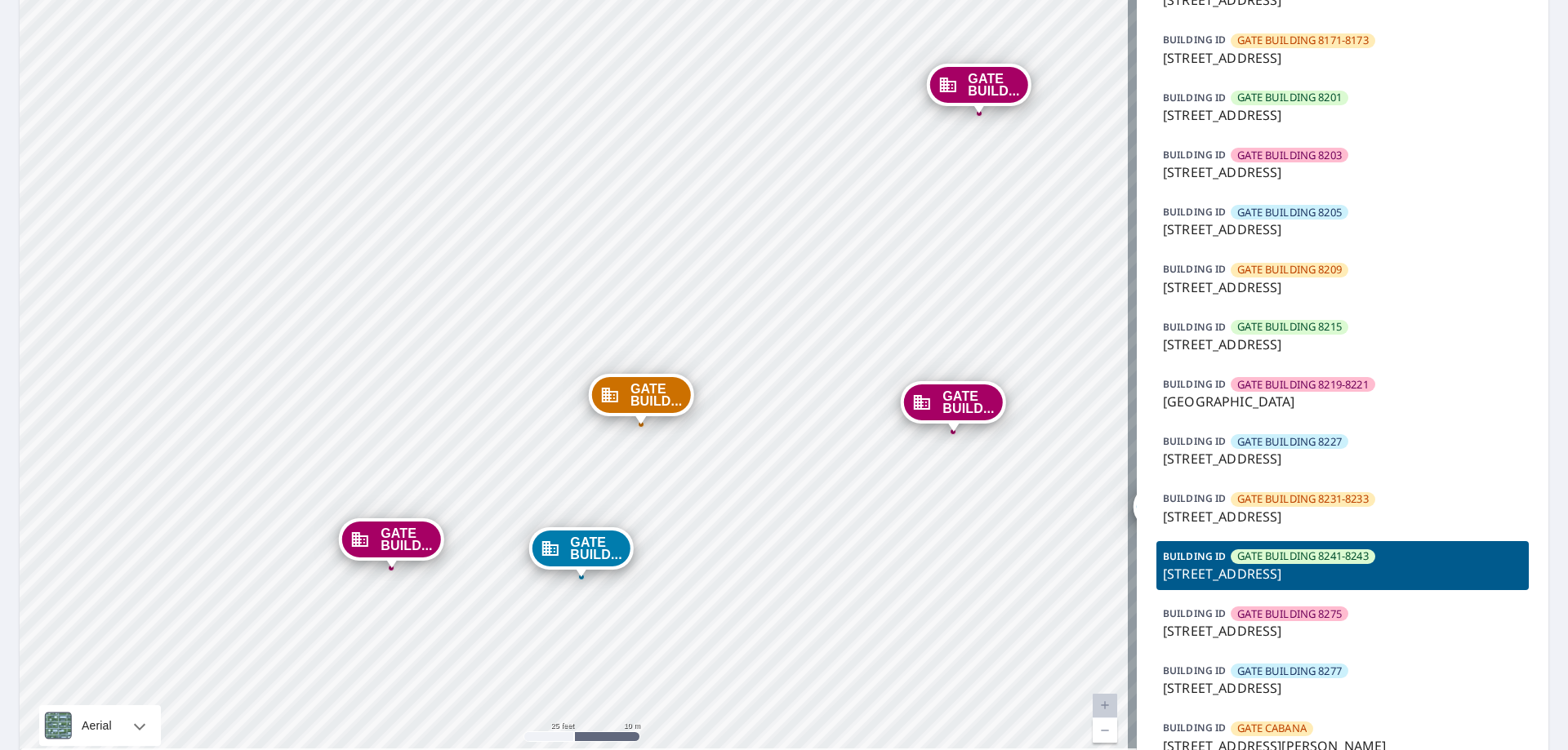
click at [1270, 566] on p "[STREET_ADDRESS]" at bounding box center [1342, 573] width 359 height 20
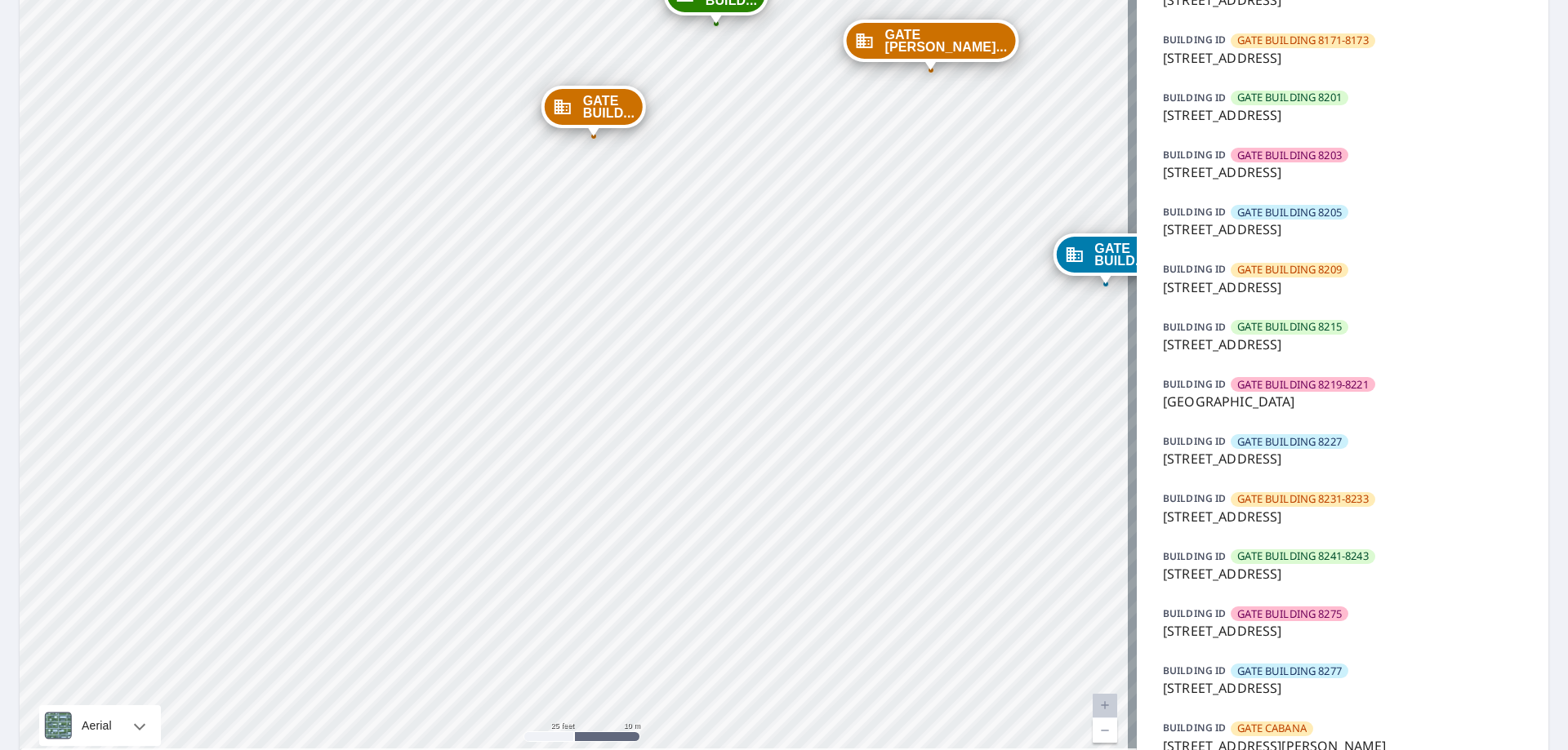
click at [1270, 566] on p "[STREET_ADDRESS]" at bounding box center [1342, 573] width 359 height 20
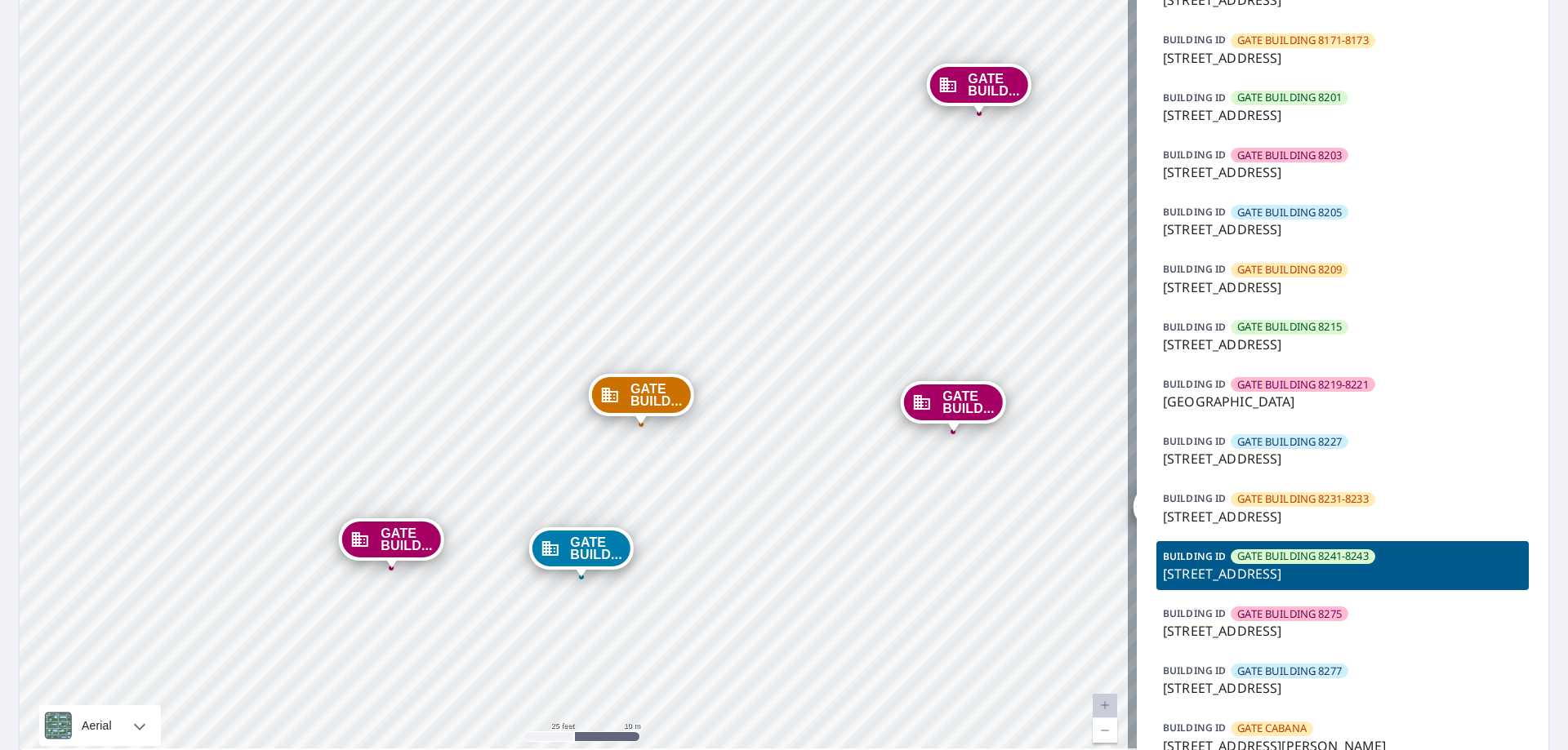
click at [1269, 565] on p "[STREET_ADDRESS]" at bounding box center [1342, 573] width 359 height 20
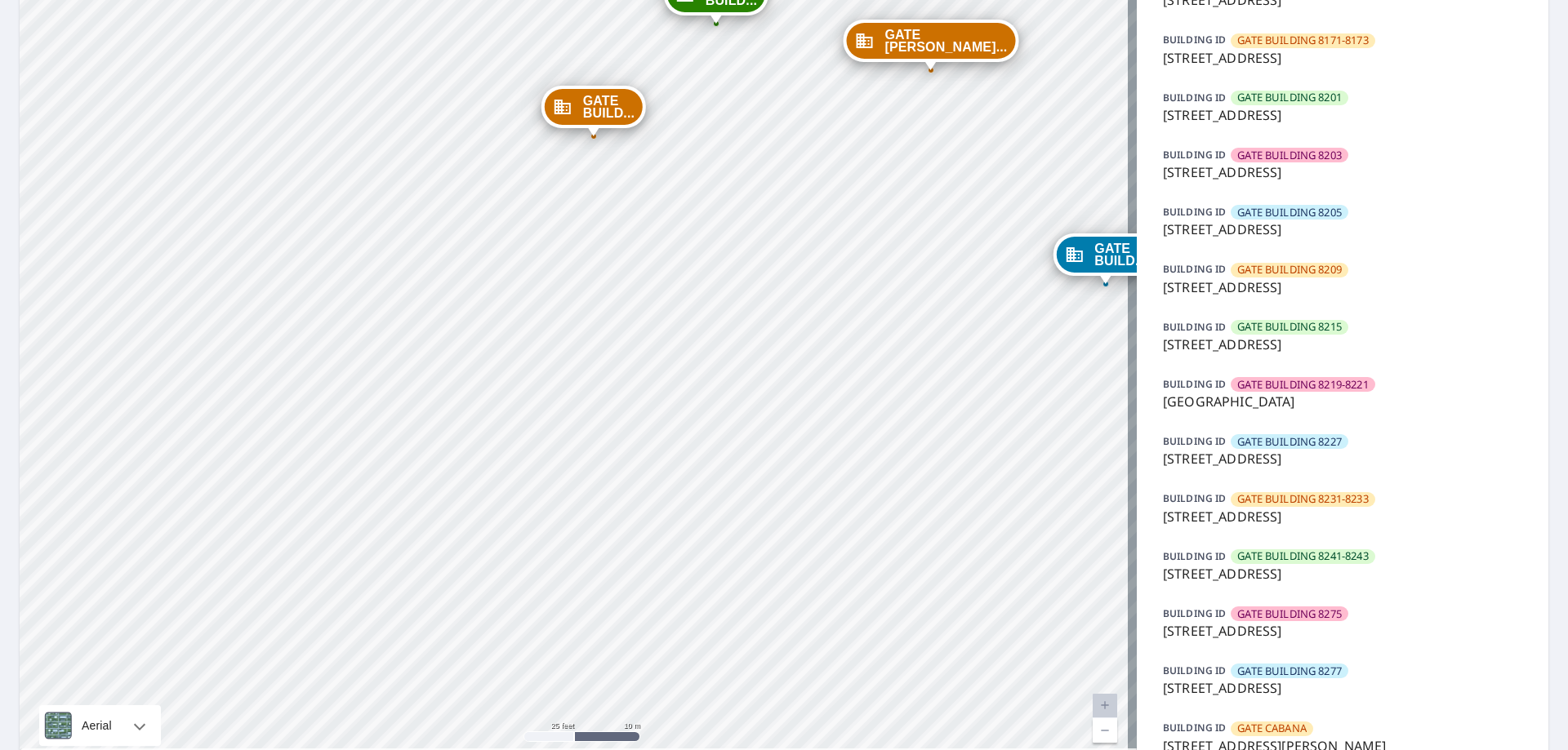
click at [1269, 565] on p "[STREET_ADDRESS]" at bounding box center [1342, 573] width 359 height 20
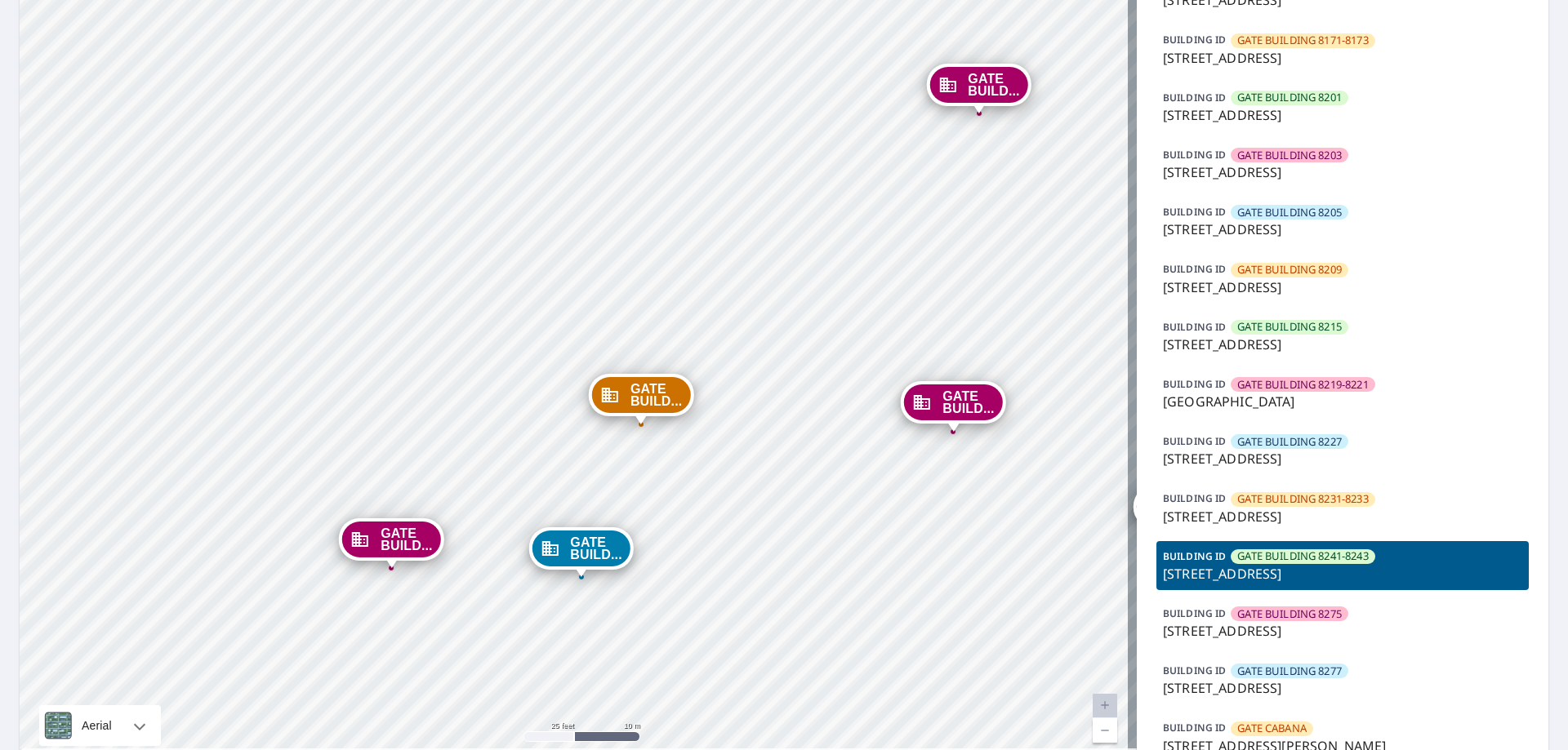
click at [1269, 565] on p "[STREET_ADDRESS]" at bounding box center [1342, 573] width 359 height 20
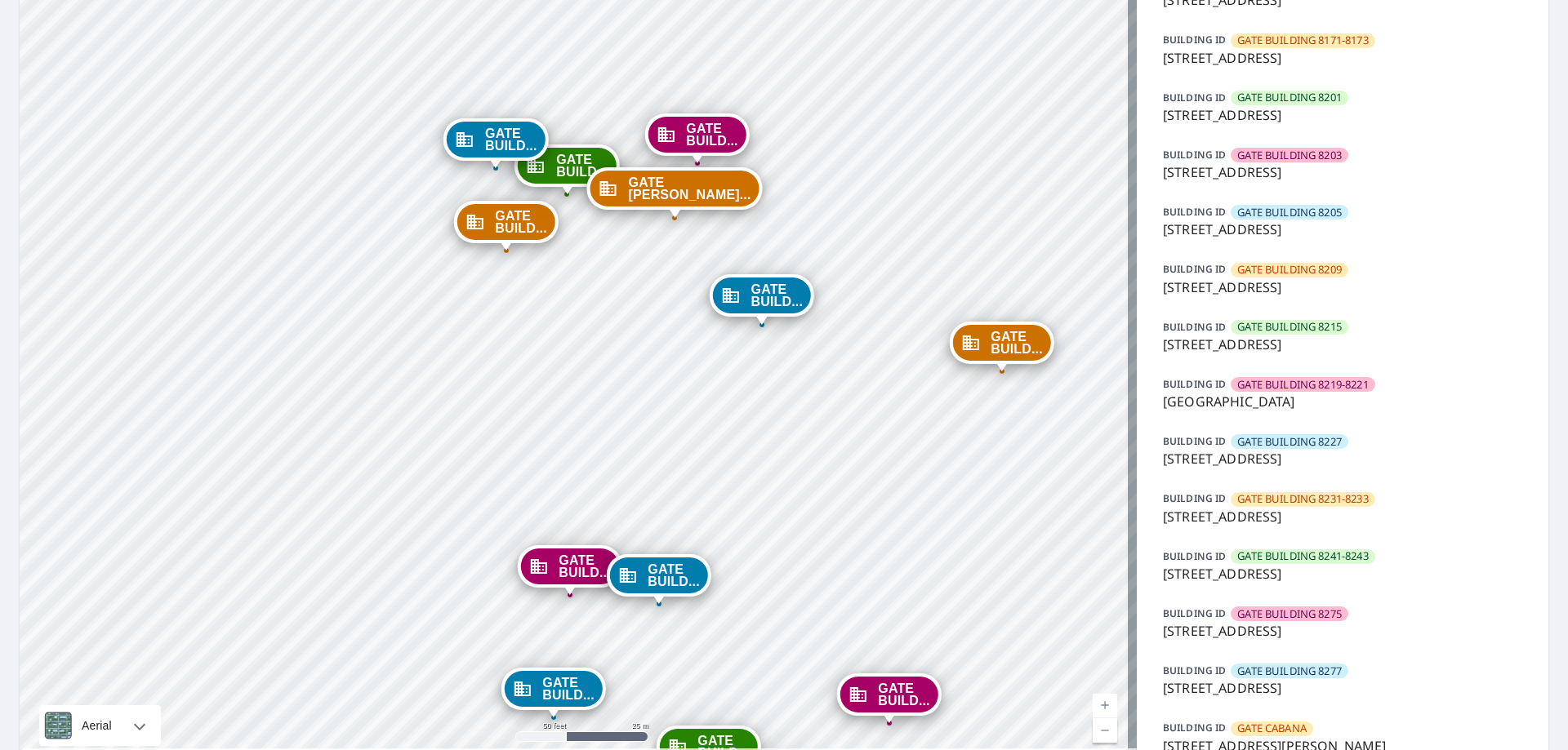
click at [1319, 564] on p "[STREET_ADDRESS]" at bounding box center [1342, 573] width 359 height 20
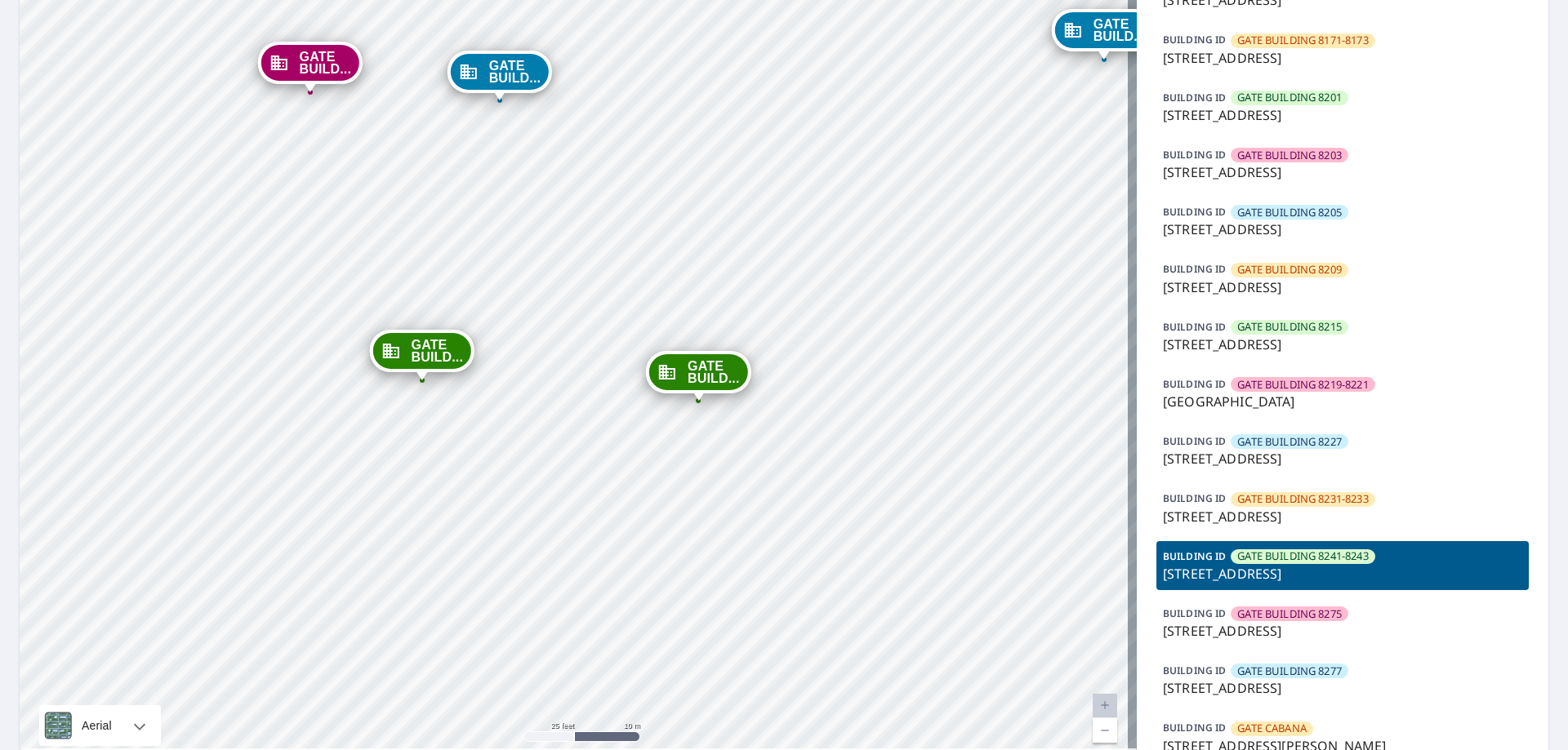
click at [1319, 513] on p "[STREET_ADDRESS]" at bounding box center [1342, 517] width 359 height 20
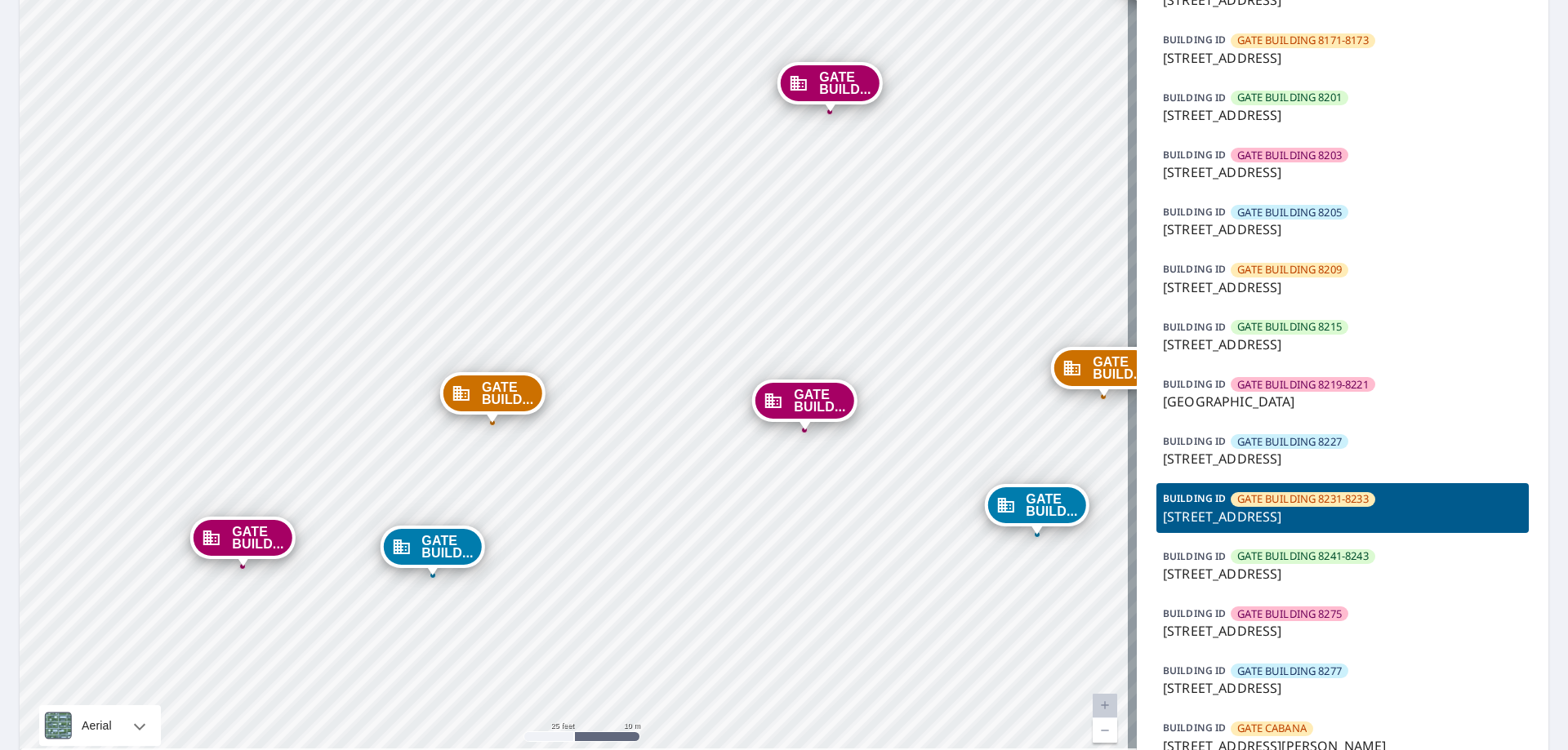
click at [1291, 566] on p "[STREET_ADDRESS]" at bounding box center [1342, 573] width 359 height 20
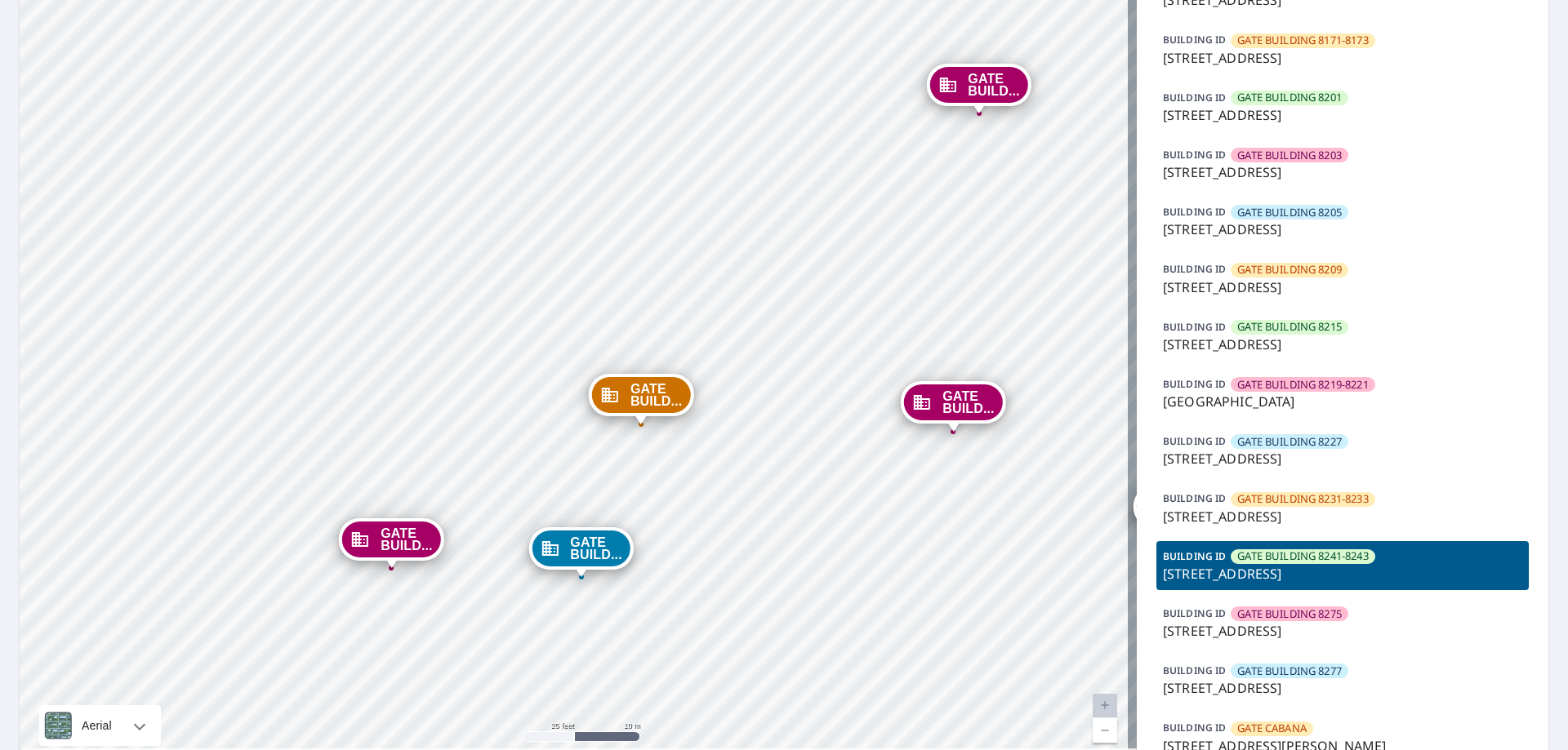
click at [1294, 542] on div "BUILDING [GEOGRAPHIC_DATA] 8241-8243 [STREET_ADDRESS]" at bounding box center [1342, 566] width 372 height 49
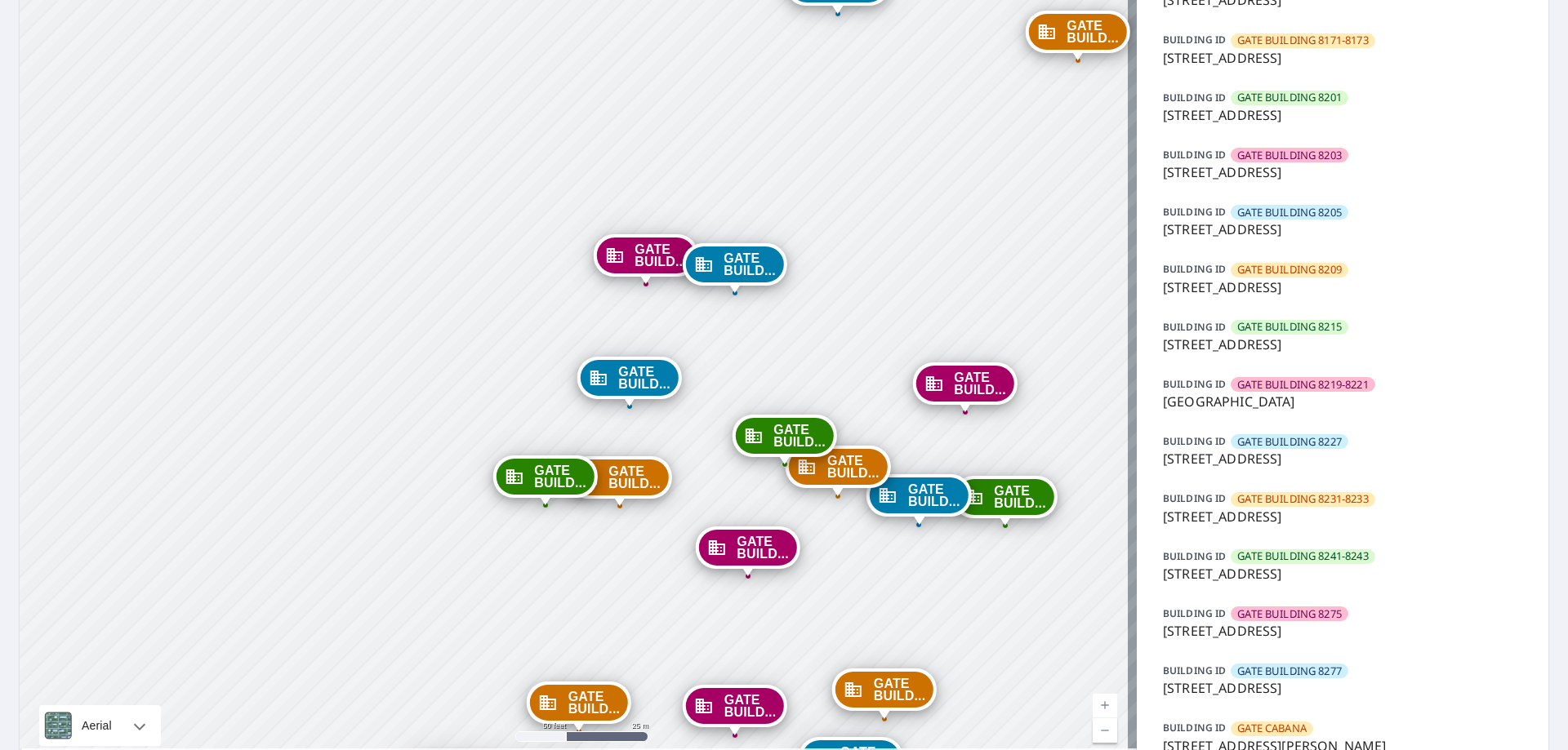
drag, startPoint x: 735, startPoint y: 414, endPoint x: 670, endPoint y: 128, distance: 293.3
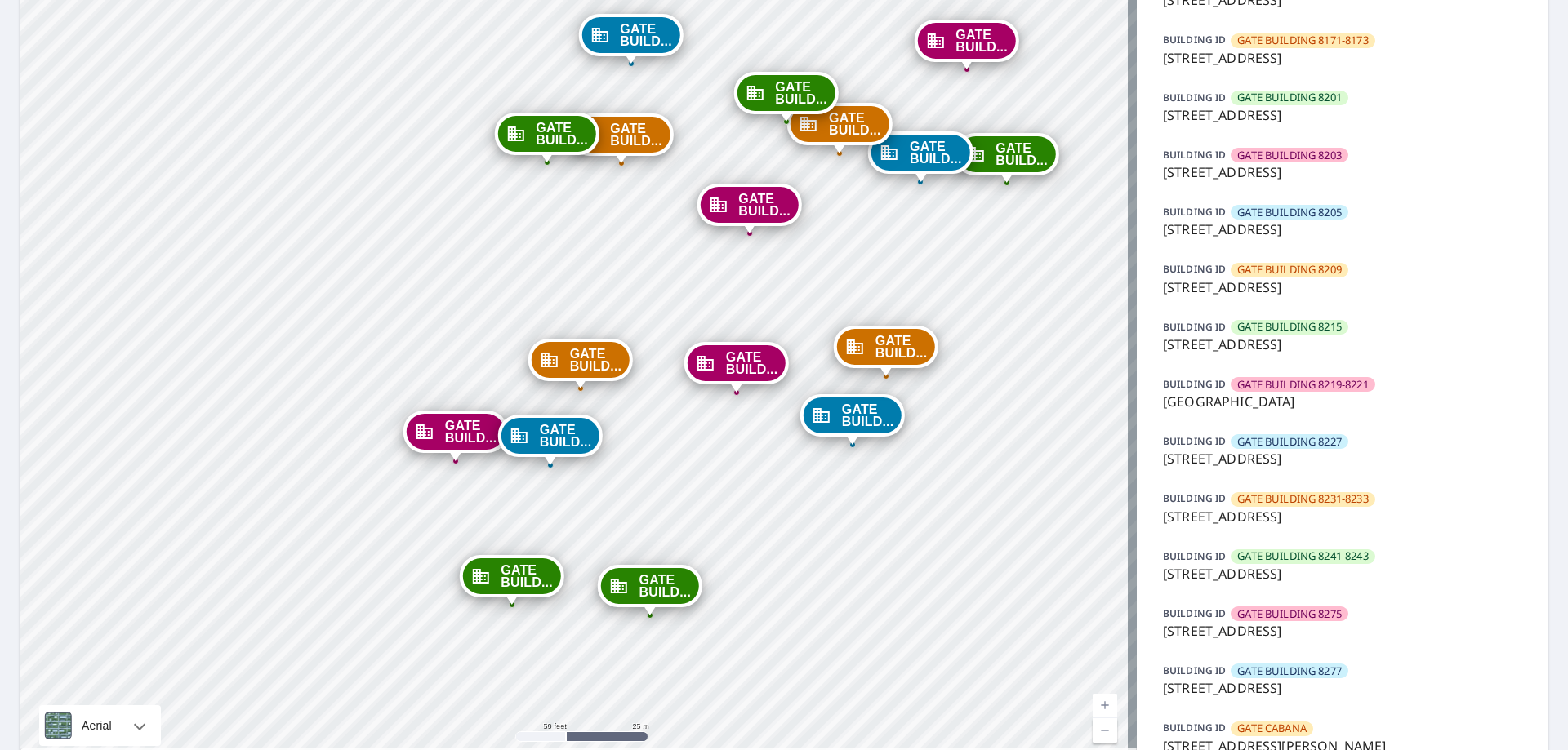
drag, startPoint x: 667, startPoint y: 463, endPoint x: 668, endPoint y: 120, distance: 343.0
click at [668, 120] on div "GATE BUILD... [STREET_ADDRESS]" at bounding box center [620, 134] width 104 height 42
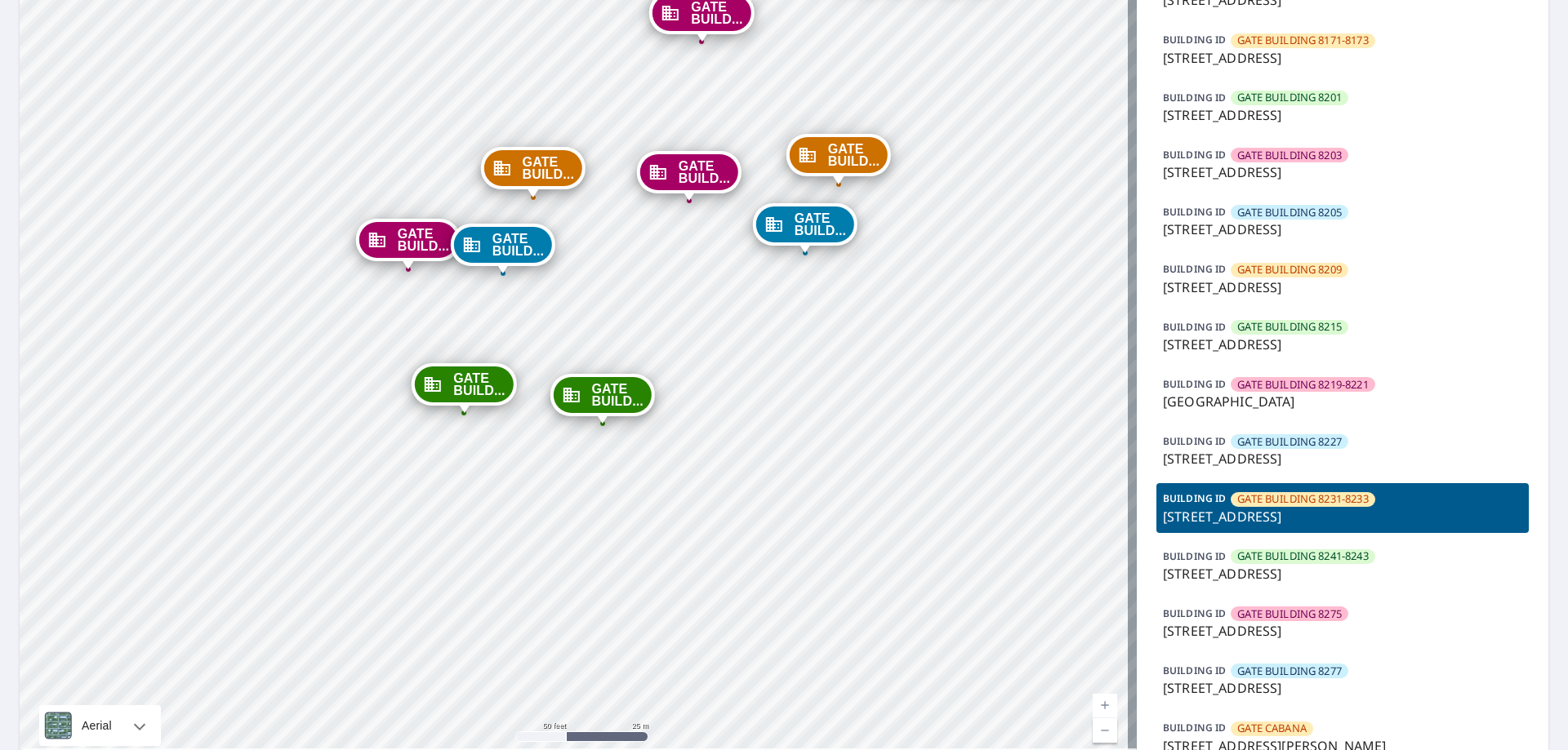
click at [1316, 555] on span "GATE BUILDING 8241-8243" at bounding box center [1303, 556] width 131 height 15
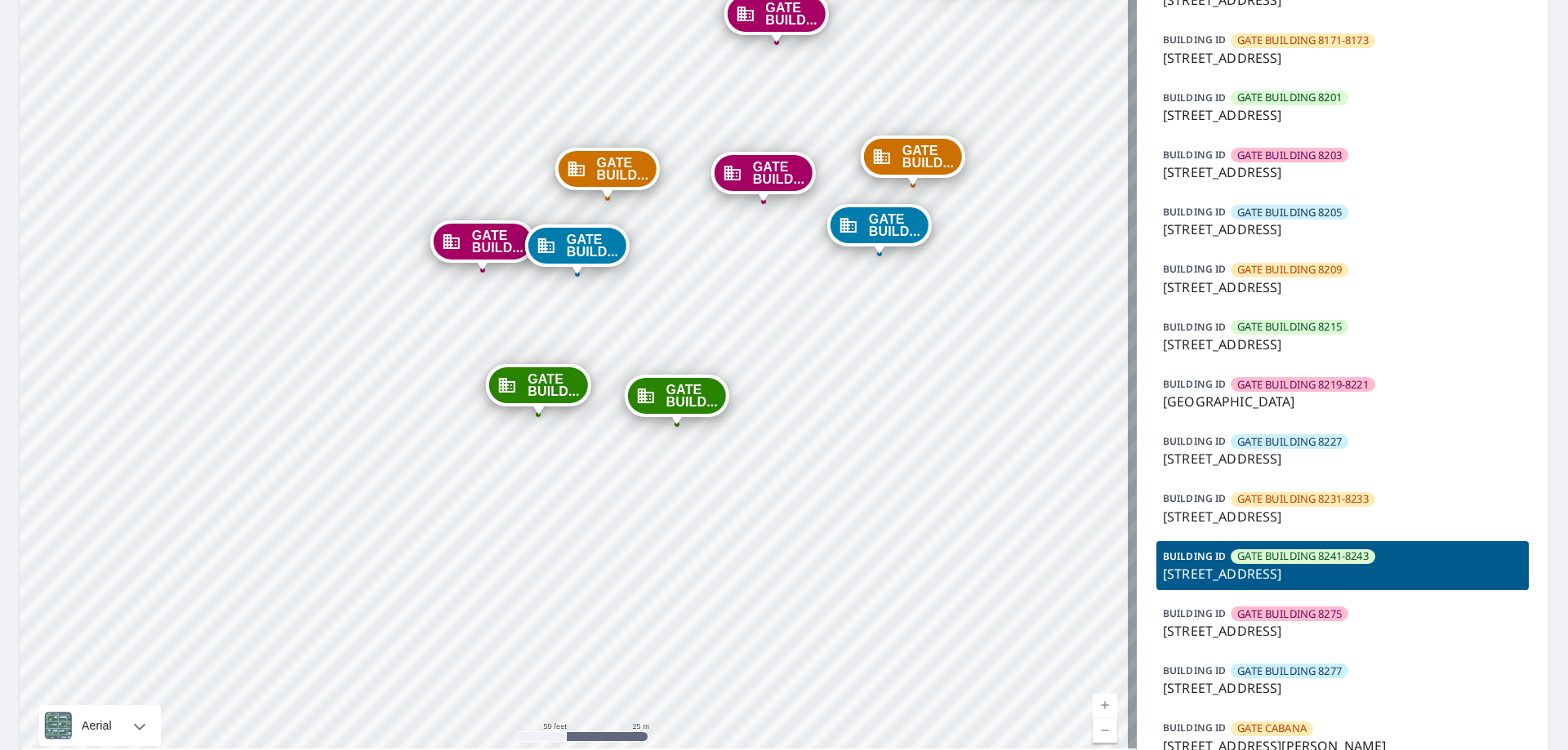
click at [1369, 568] on p "[STREET_ADDRESS]" at bounding box center [1342, 573] width 359 height 20
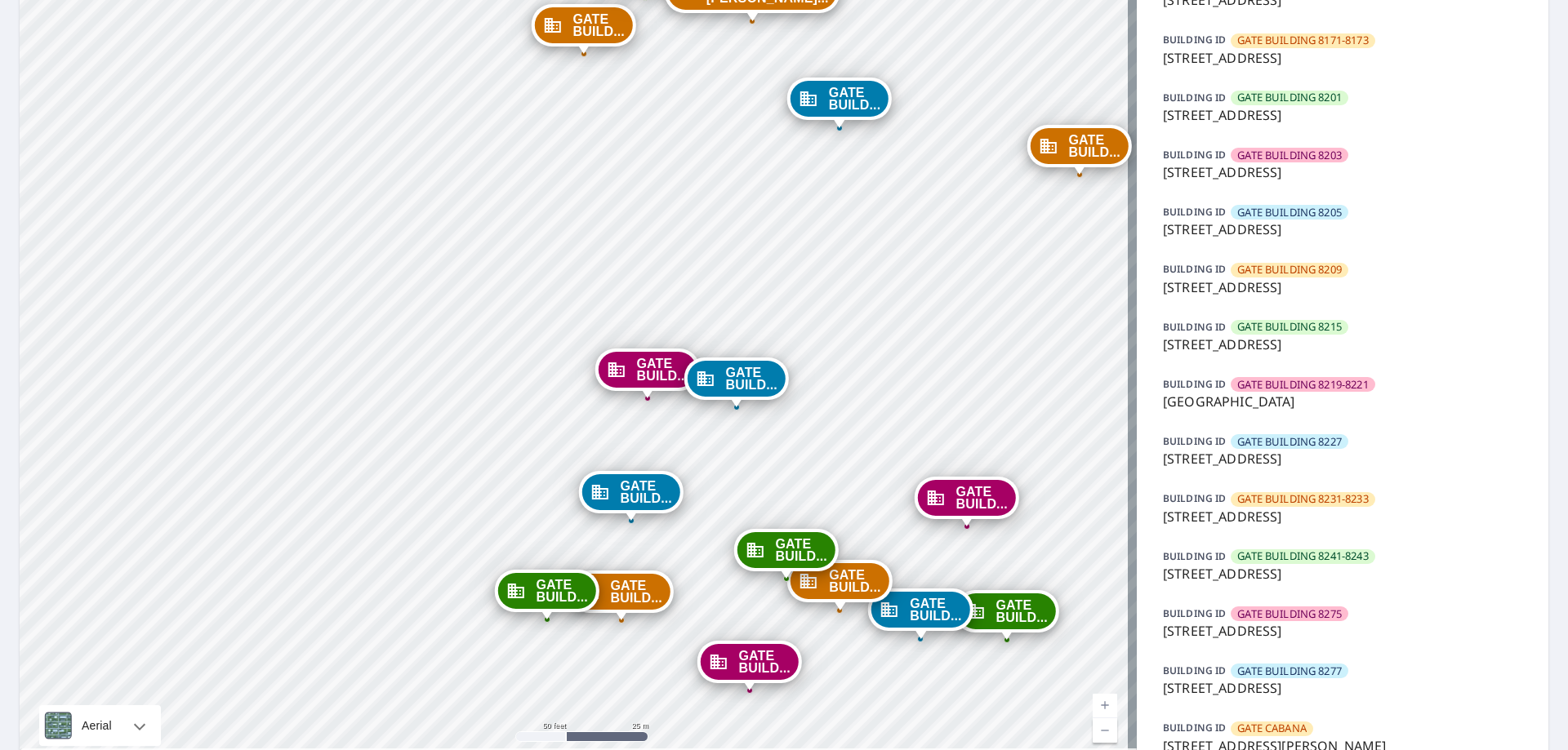
click at [1370, 571] on p "[STREET_ADDRESS]" at bounding box center [1342, 573] width 359 height 20
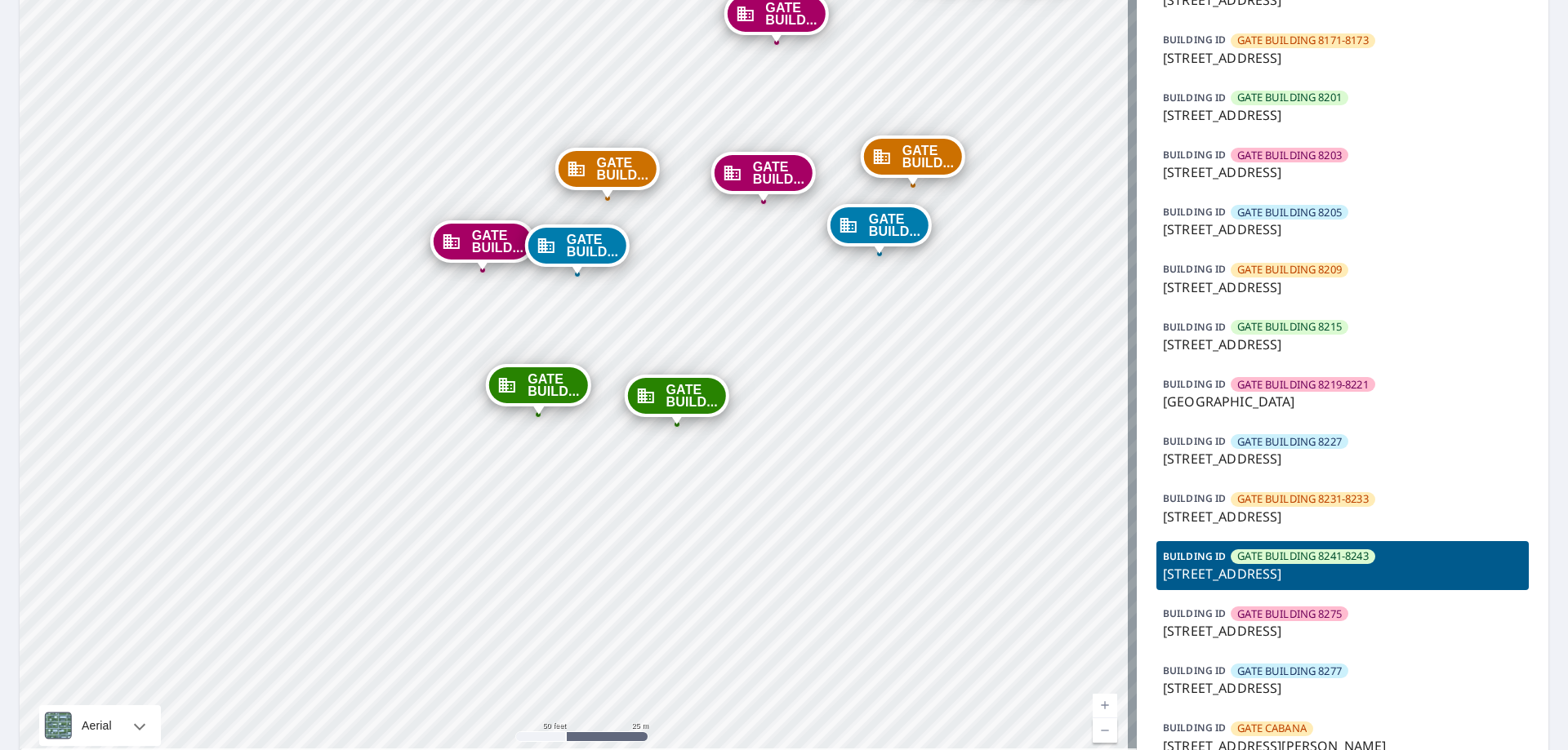
click at [1318, 494] on span "GATE BUILDING 8231-8233" at bounding box center [1303, 499] width 131 height 15
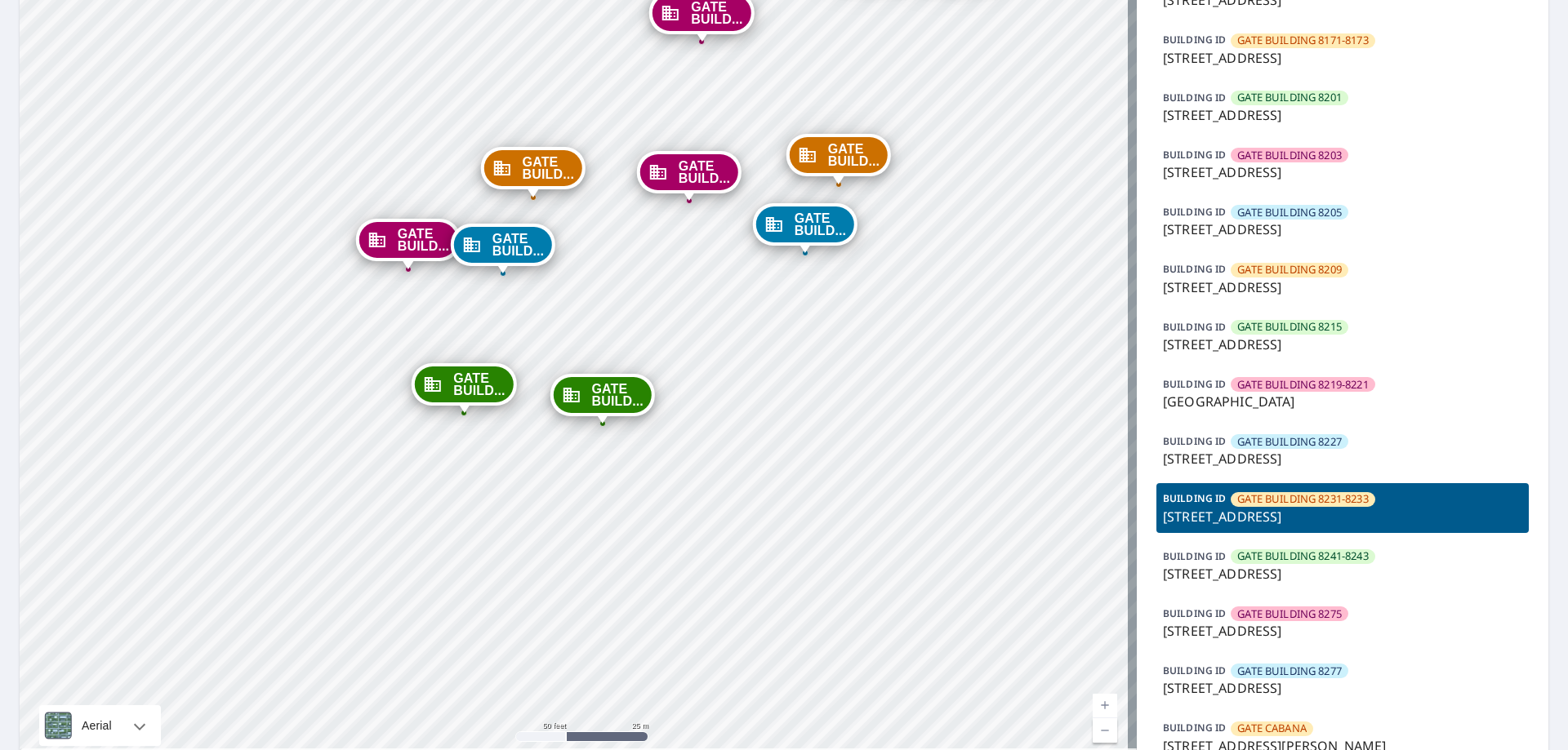
click at [1345, 561] on span "GATE BUILDING 8241-8243" at bounding box center [1303, 556] width 131 height 15
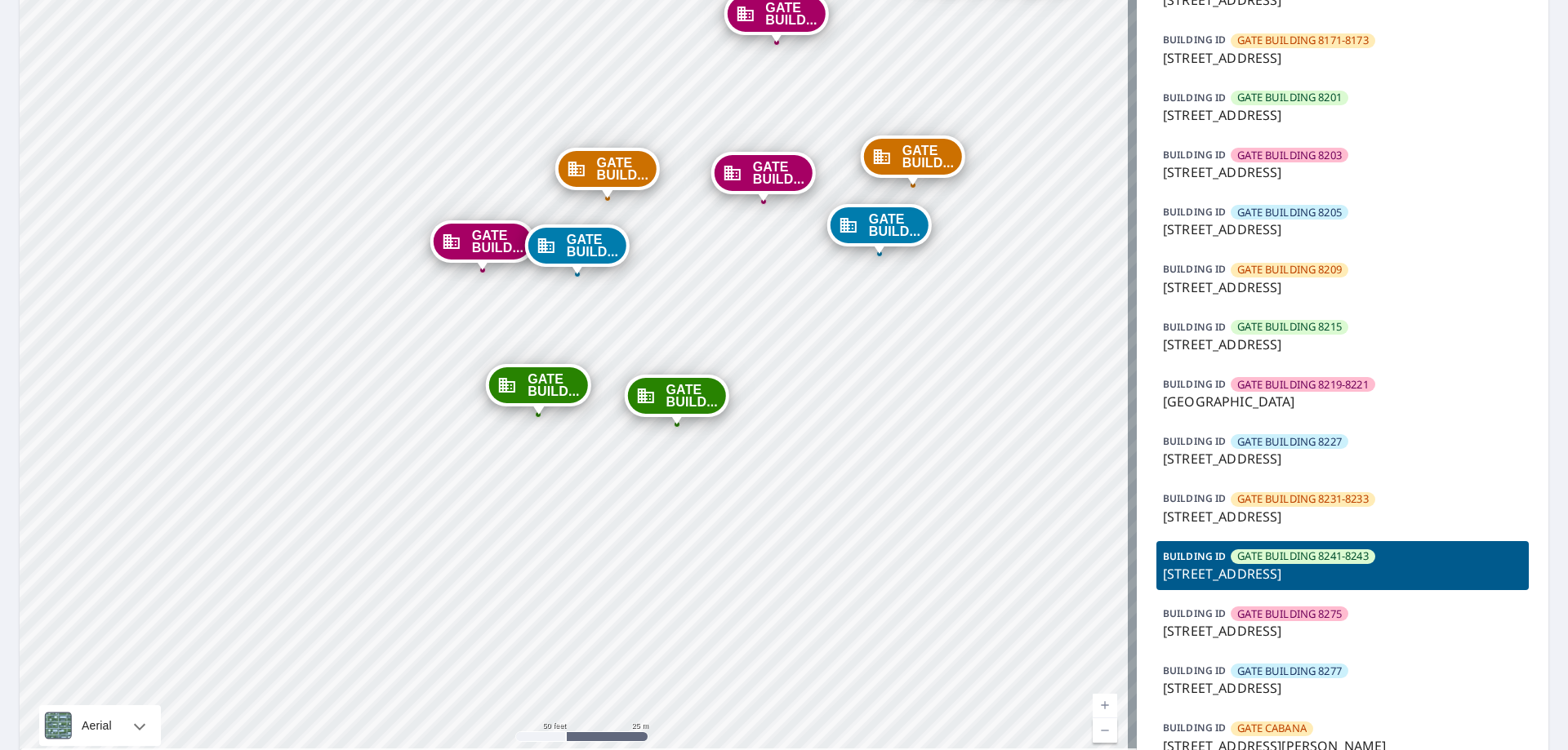
click at [1354, 493] on span "GATE BUILDING 8231-8233" at bounding box center [1303, 499] width 131 height 15
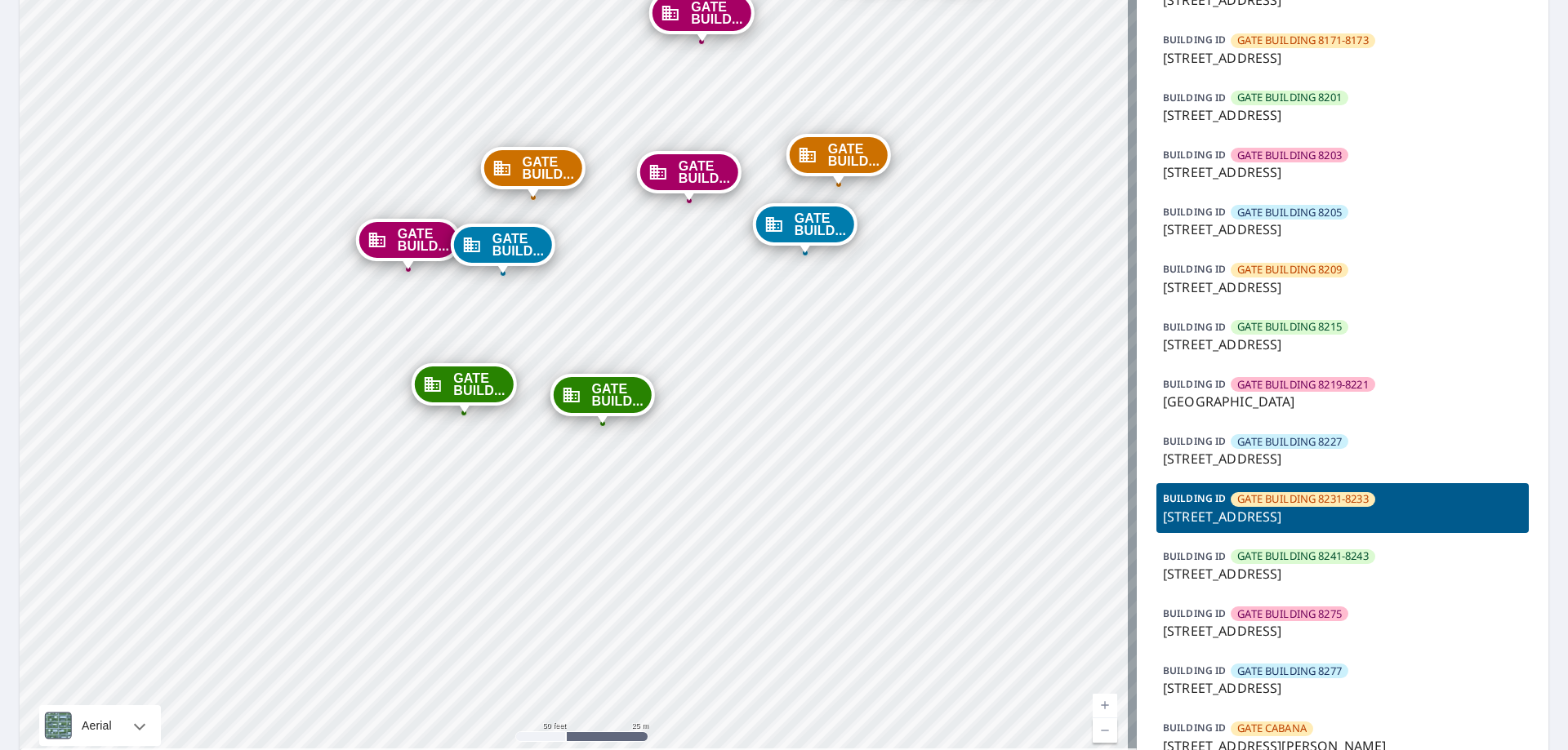
click at [1328, 597] on div "BUILDING [GEOGRAPHIC_DATA] 5710 [STREET_ADDRESS][PERSON_NAME] BUILDING [GEOGRAP…" at bounding box center [1342, 21] width 372 height 1484
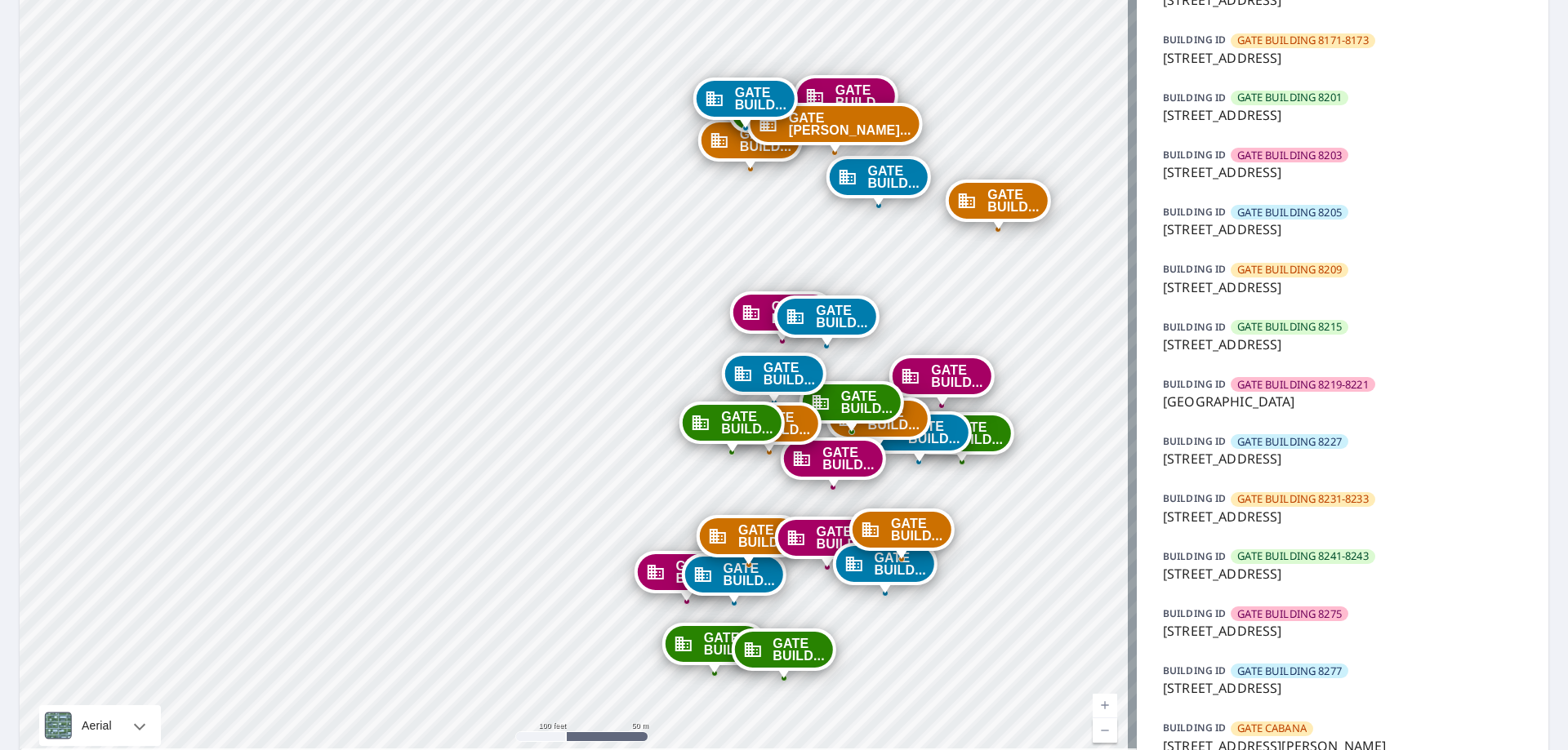
click at [1300, 551] on span "GATE BUILDING 8241-8243" at bounding box center [1303, 556] width 131 height 15
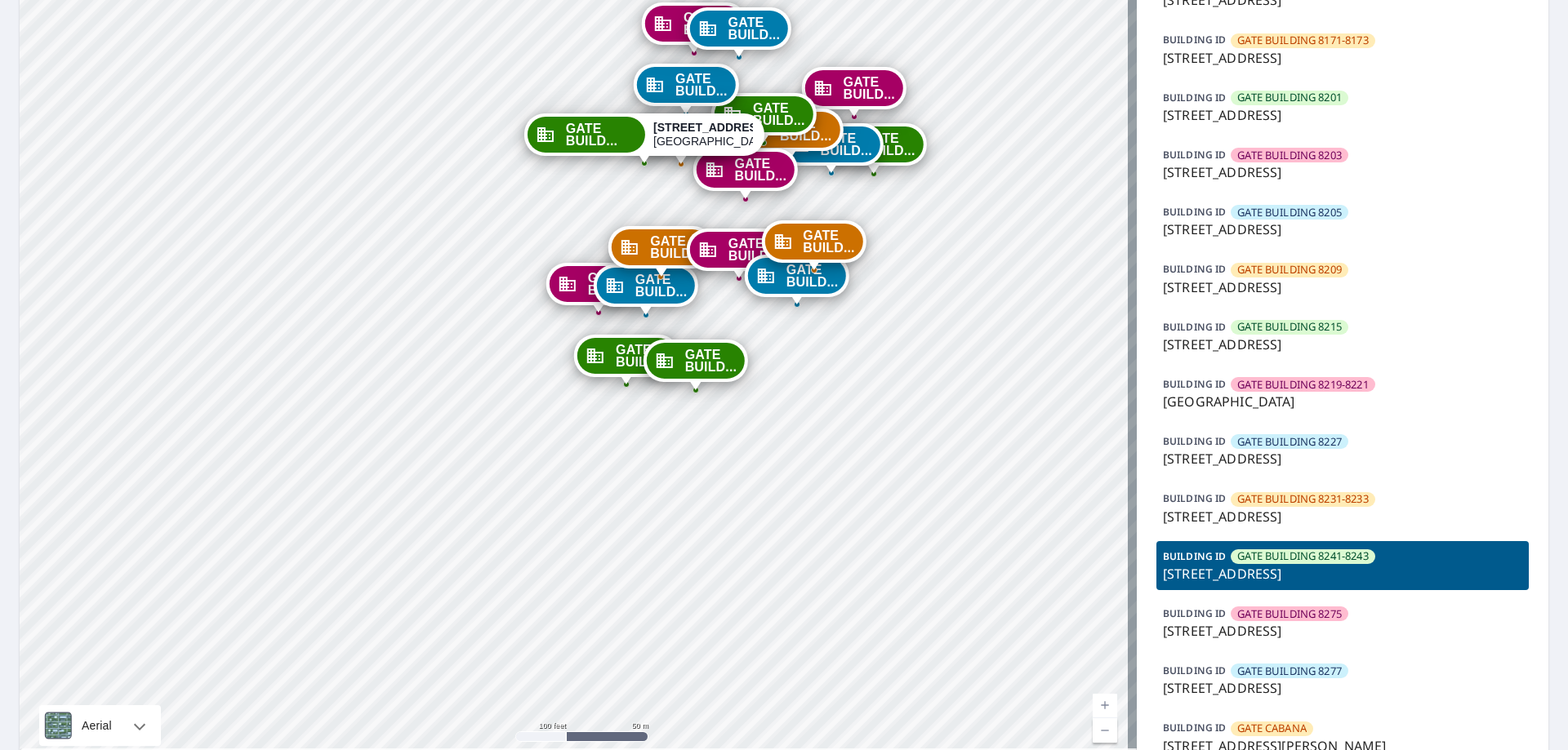
drag, startPoint x: 1021, startPoint y: 148, endPoint x: 974, endPoint y: 275, distance: 135.4
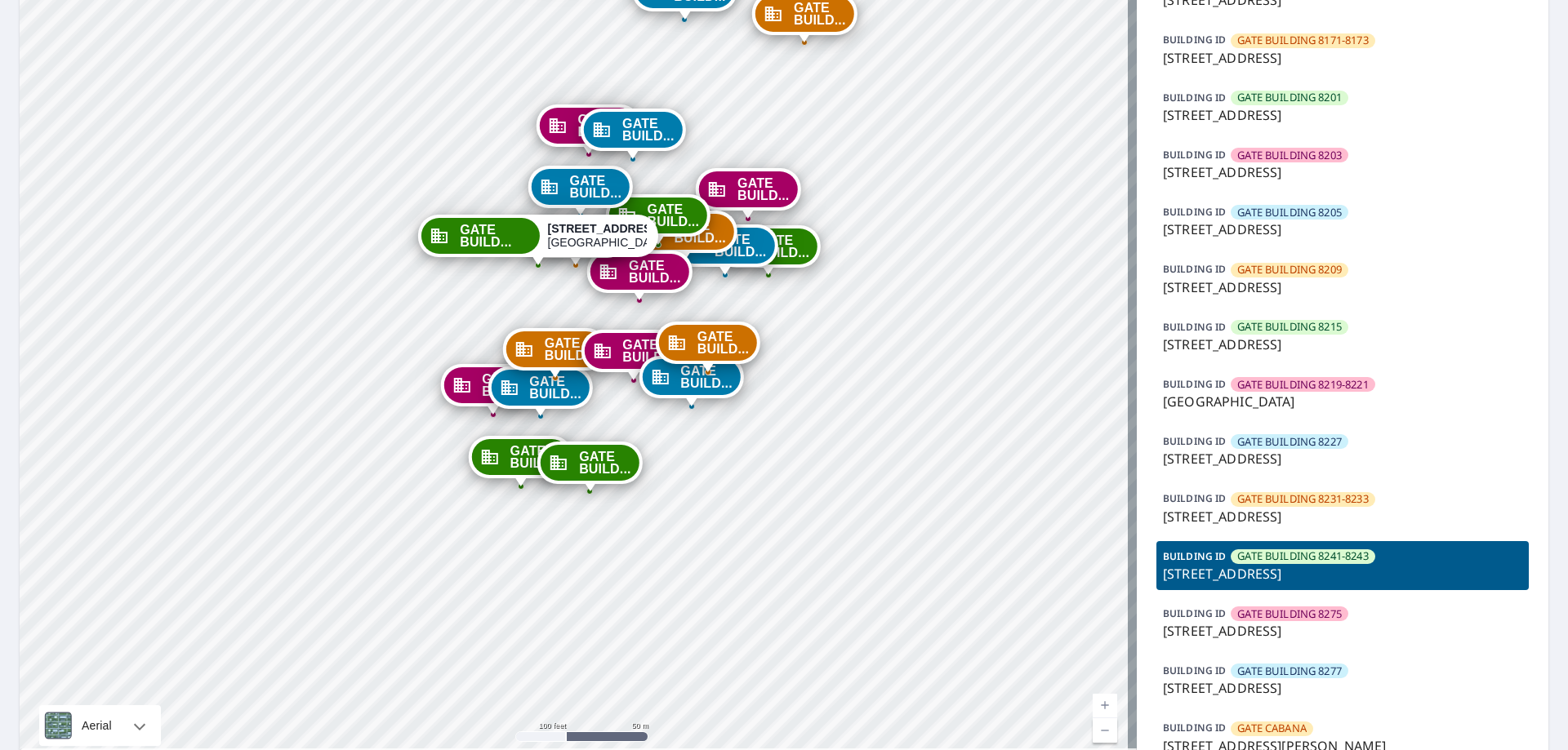
drag, startPoint x: 974, startPoint y: 270, endPoint x: 857, endPoint y: 397, distance: 172.7
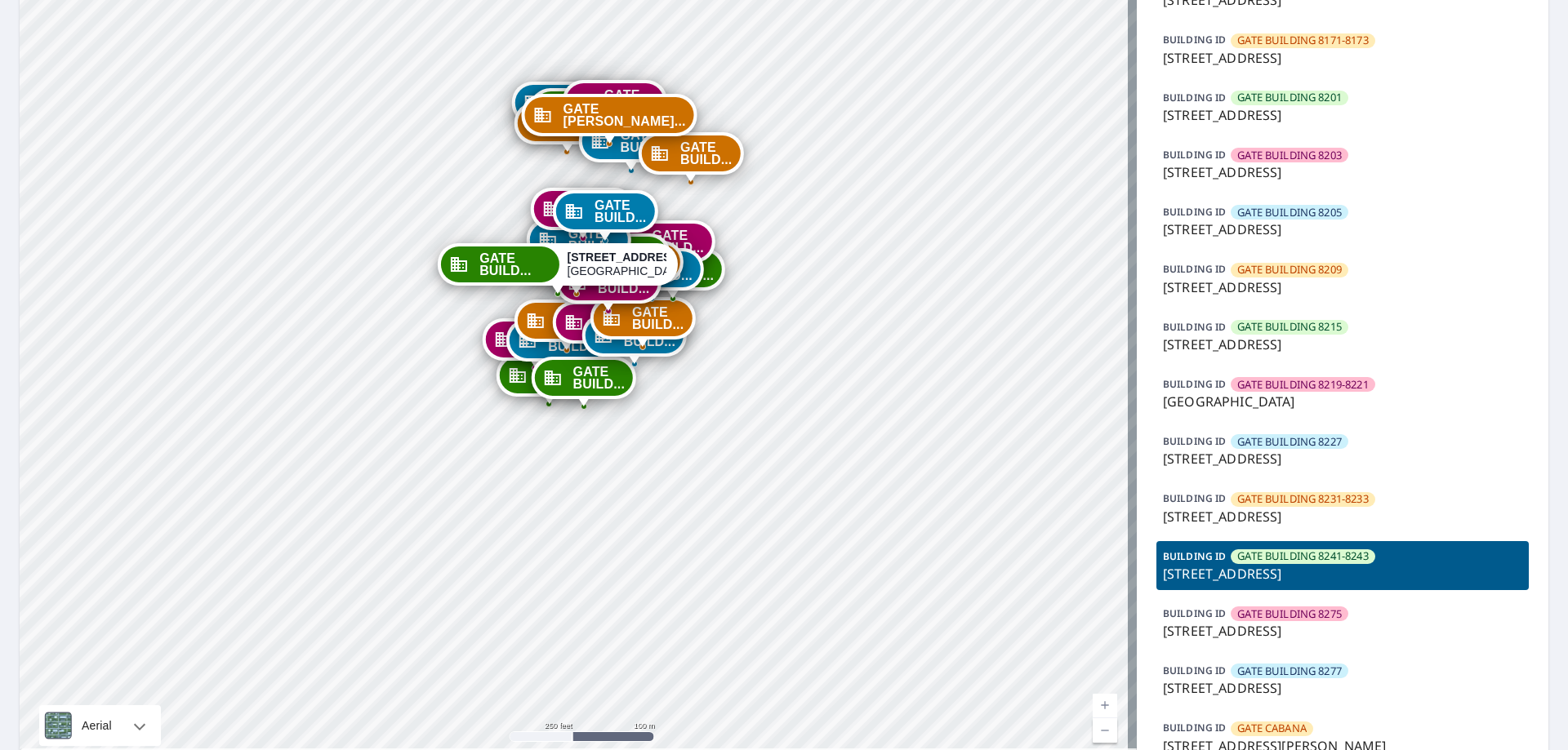
drag, startPoint x: 949, startPoint y: 183, endPoint x: 831, endPoint y: 206, distance: 120.2
click at [1279, 392] on p "[GEOGRAPHIC_DATA]" at bounding box center [1342, 401] width 359 height 20
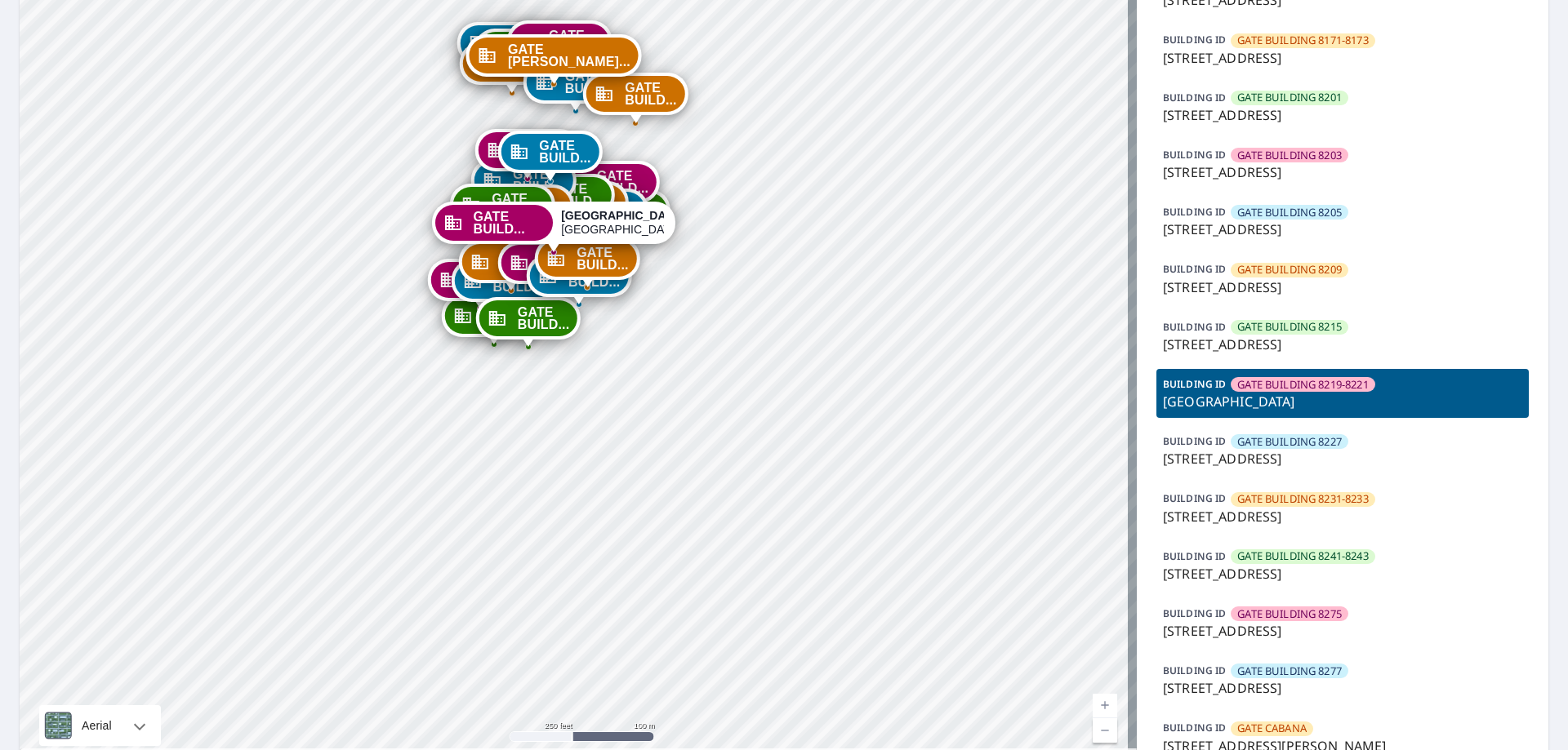
drag, startPoint x: 652, startPoint y: 94, endPoint x: 618, endPoint y: 435, distance: 342.7
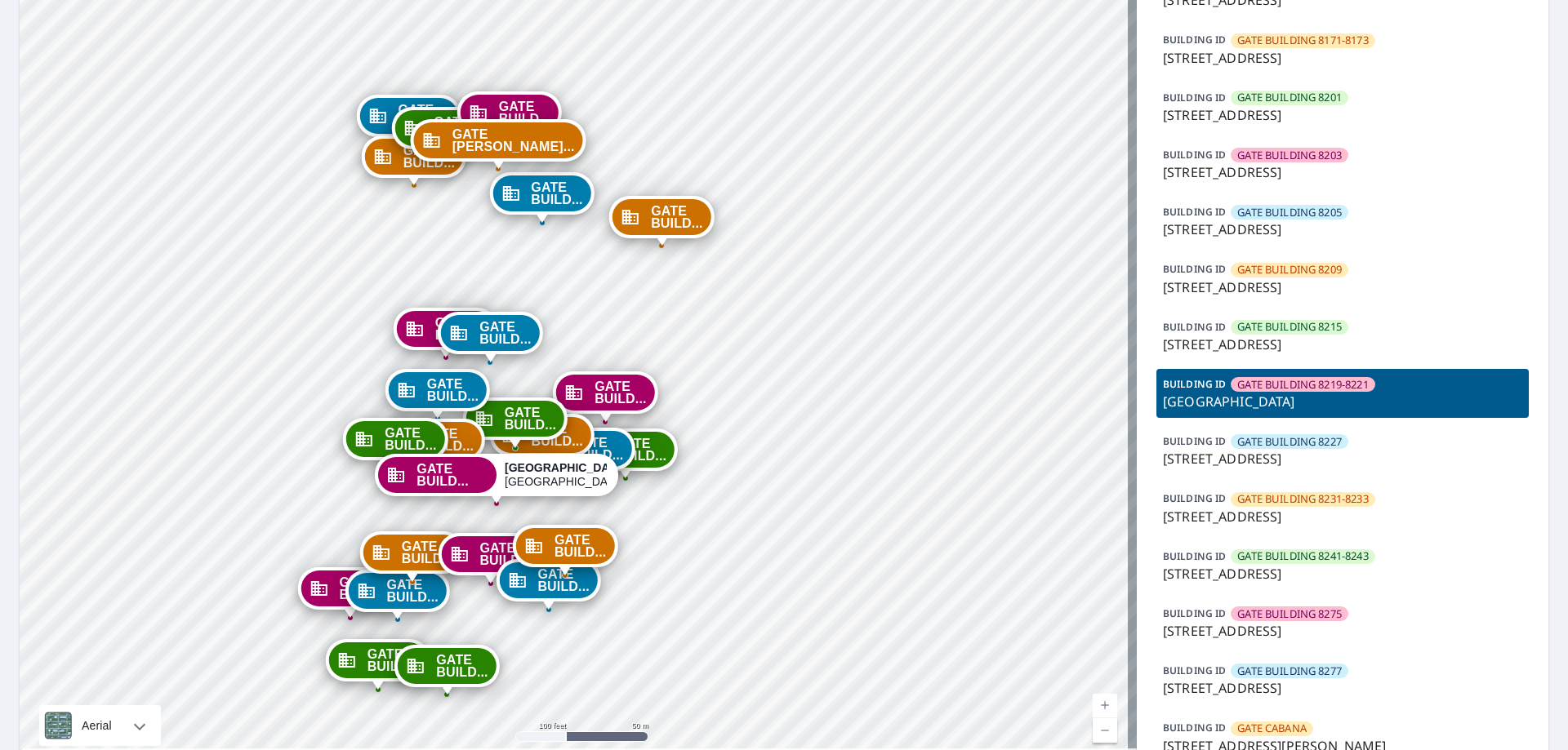
click at [1287, 151] on span "GATE BUILDING 8203" at bounding box center [1289, 156] width 104 height 15
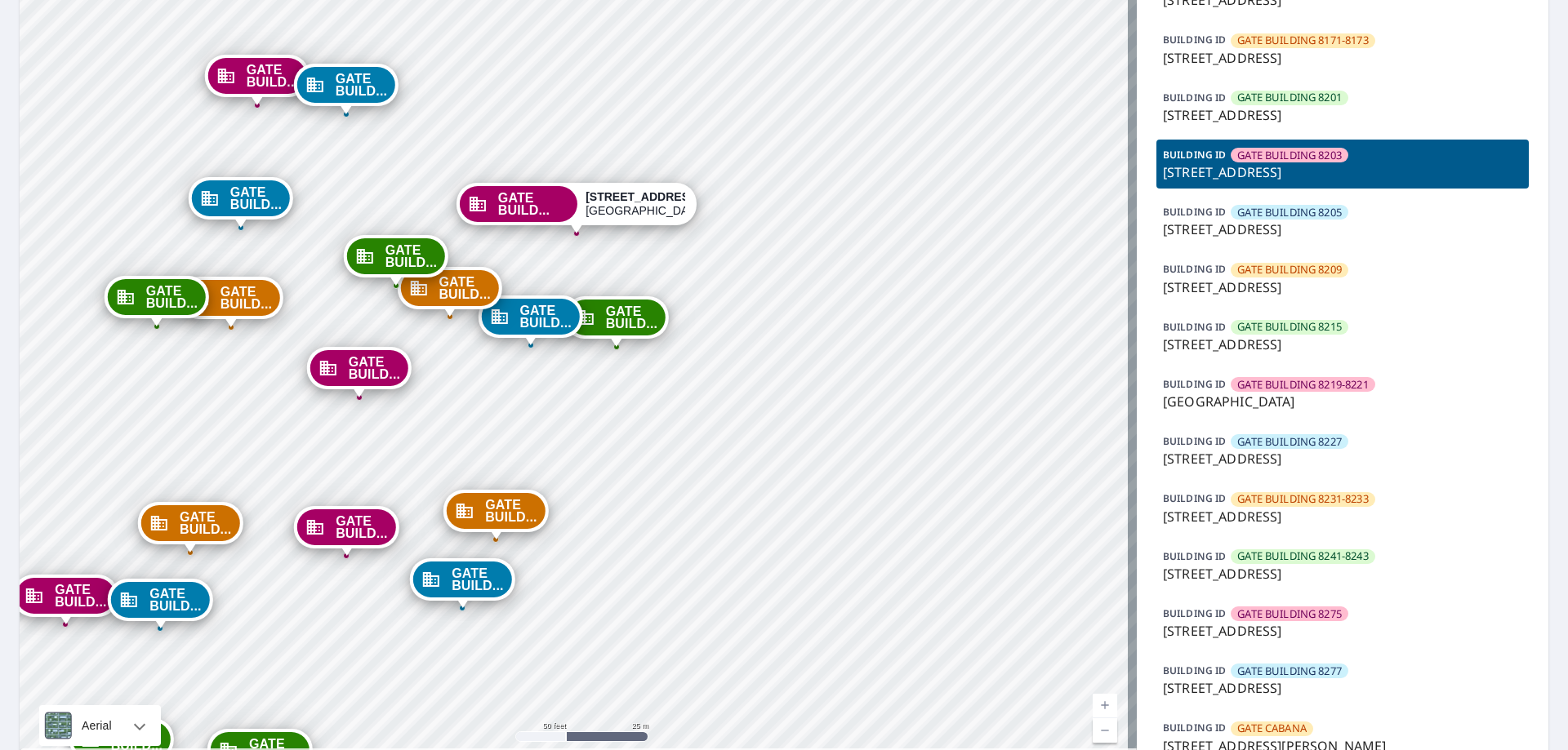
drag, startPoint x: 638, startPoint y: 222, endPoint x: 705, endPoint y: 782, distance: 564.0
click at [705, 749] on html "Dashboard Order History Order GATE BUILD... [STREET_ADDRESS][PERSON_NAME] GATE …" at bounding box center [784, 375] width 1568 height 750
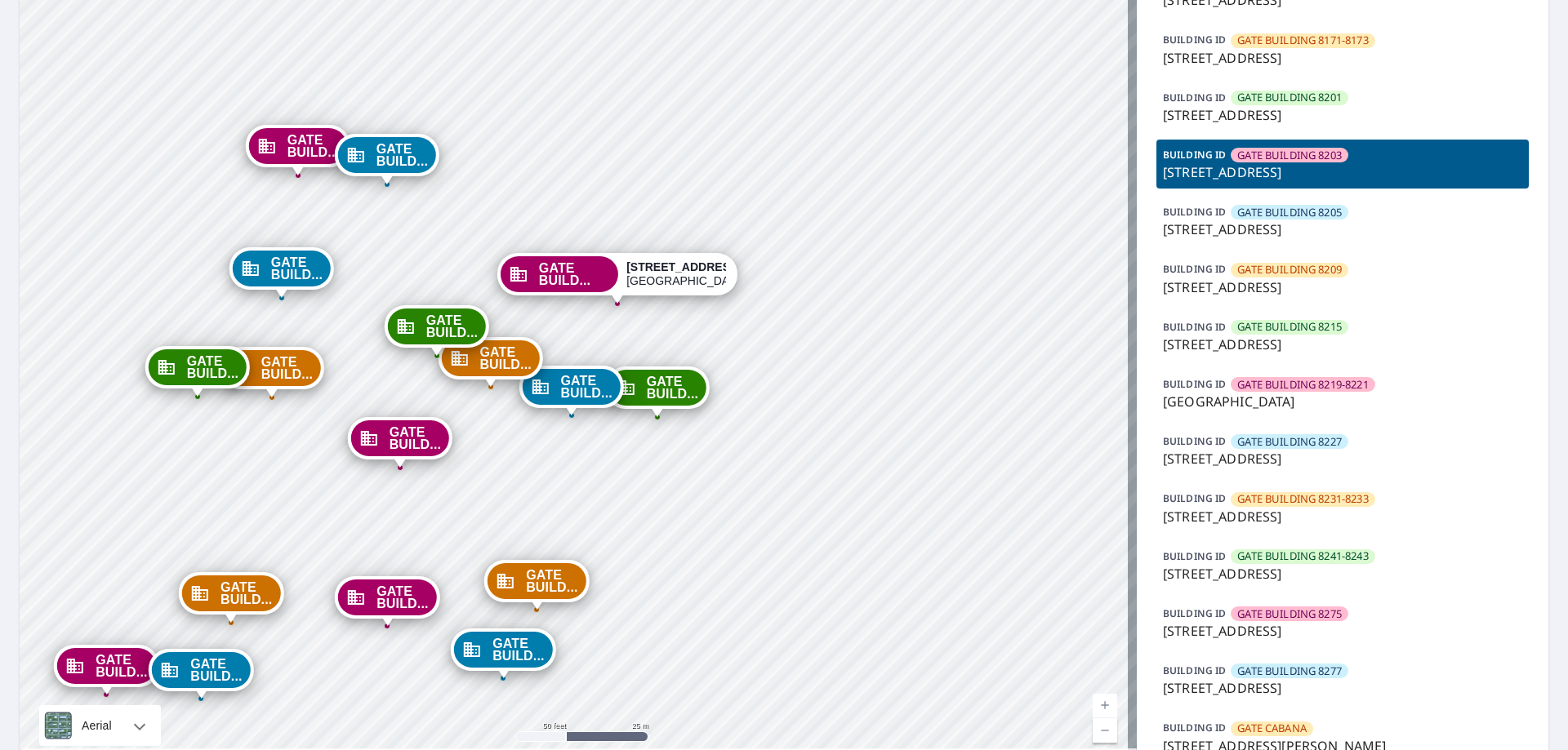
drag, startPoint x: 721, startPoint y: 152, endPoint x: 749, endPoint y: 402, distance: 251.6
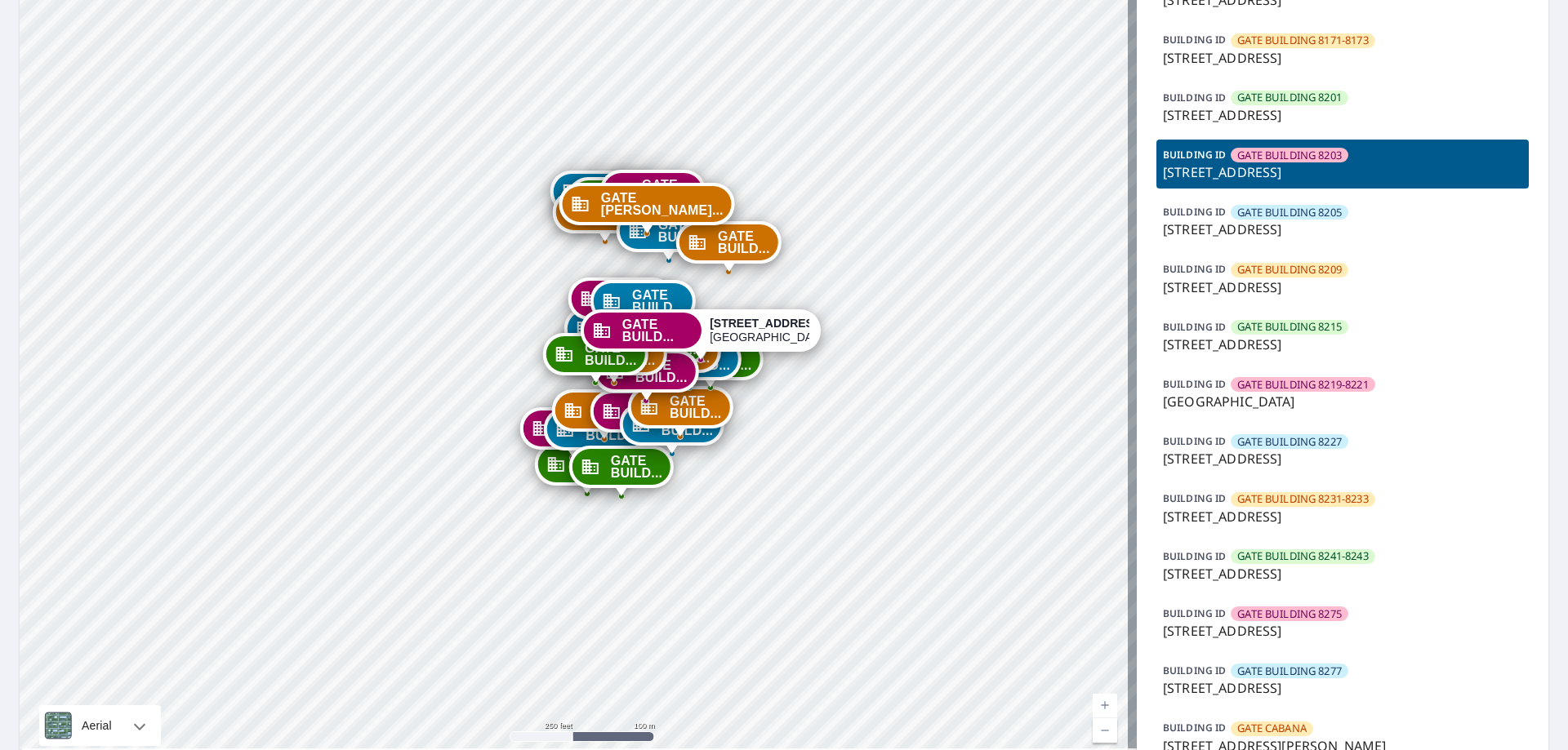
scroll to position [978, 0]
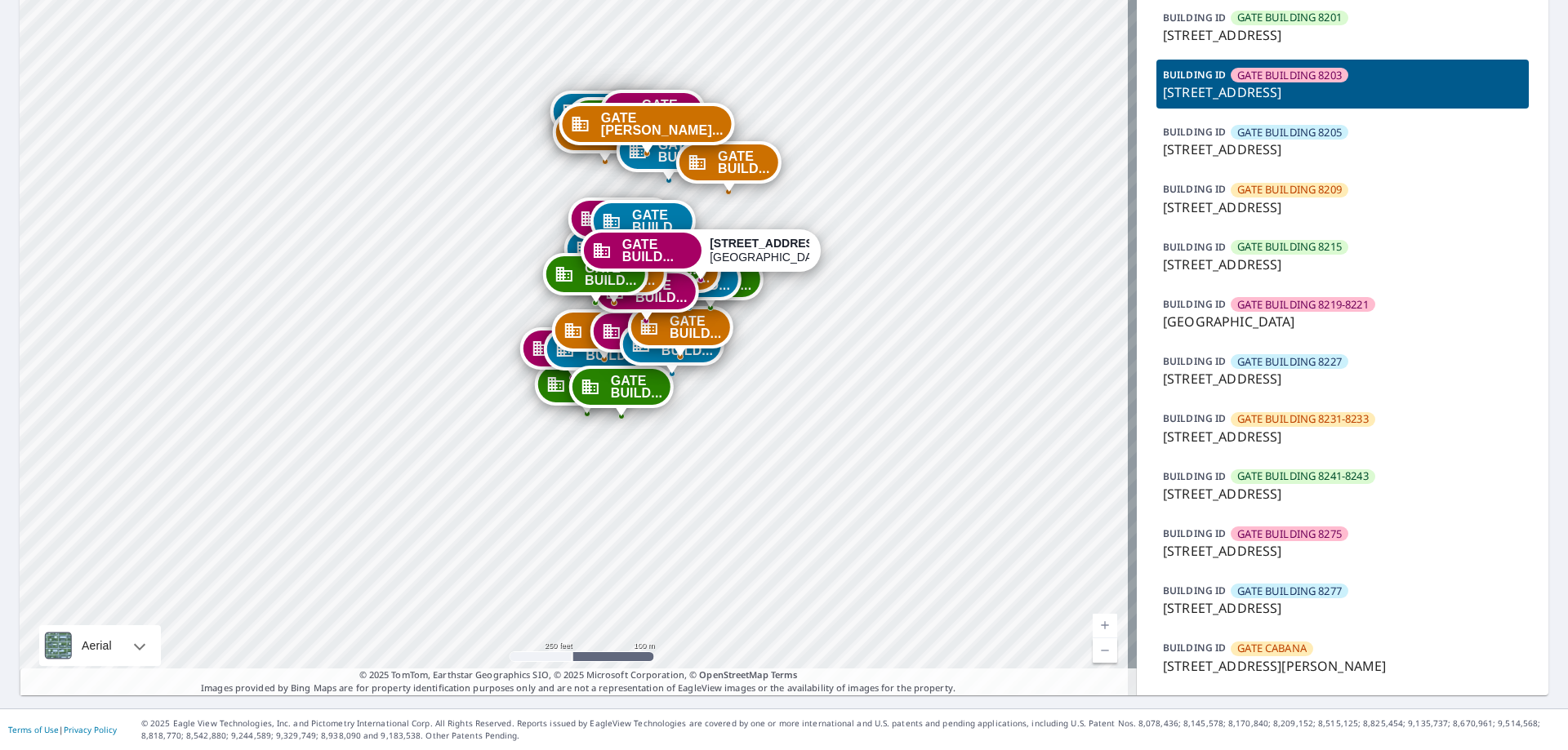
click at [1332, 494] on p "[STREET_ADDRESS]" at bounding box center [1342, 493] width 359 height 20
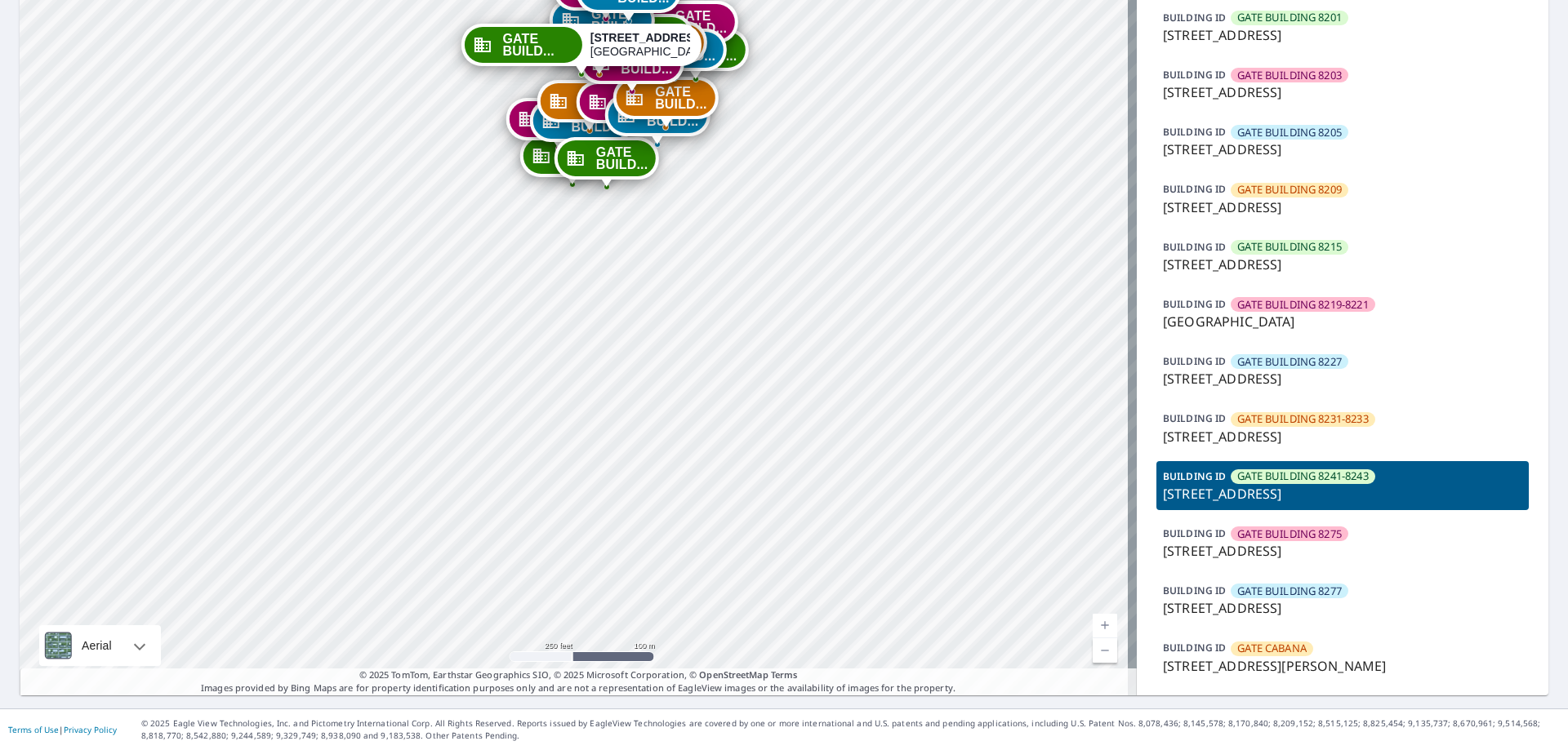
drag, startPoint x: 725, startPoint y: 244, endPoint x: 732, endPoint y: 426, distance: 182.1
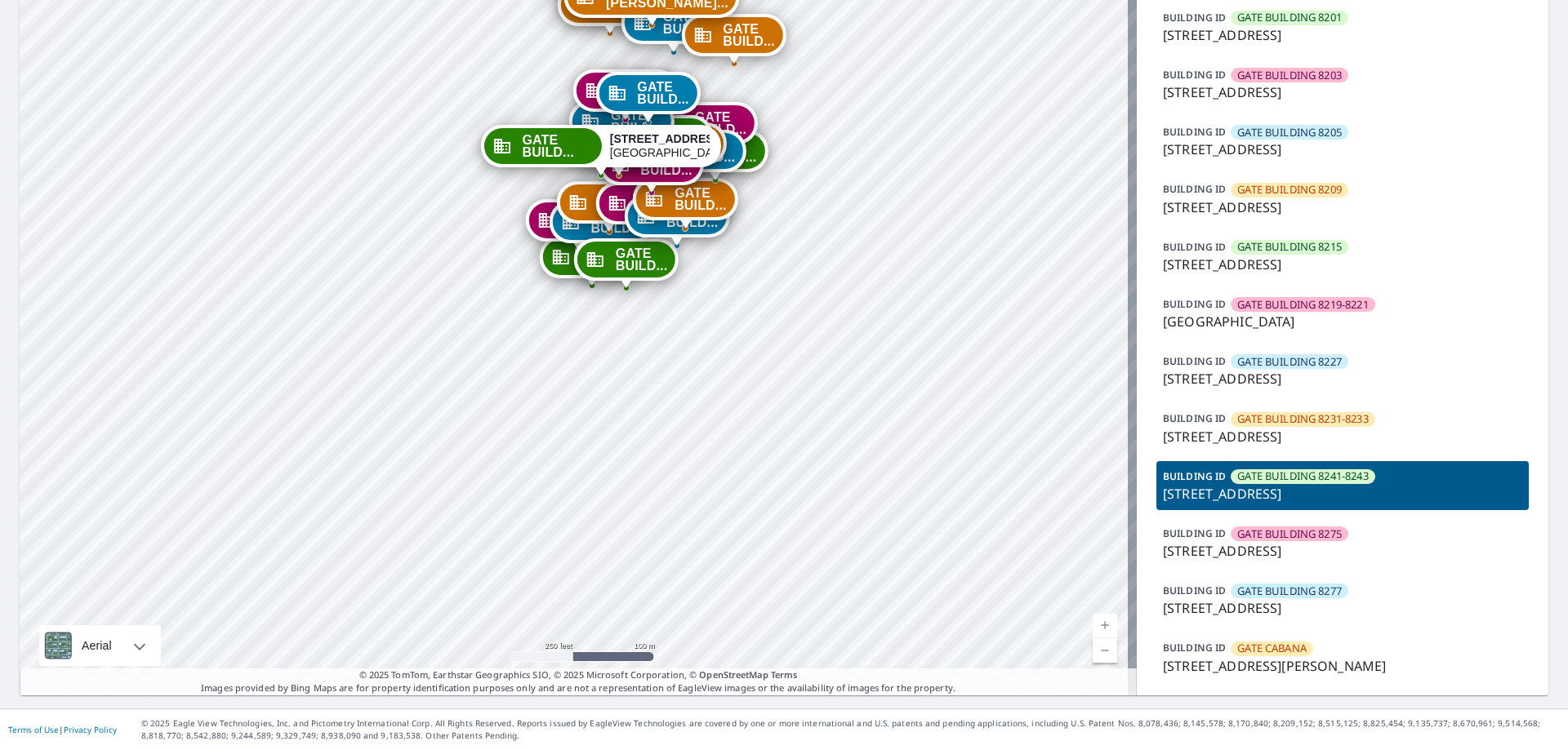
drag, startPoint x: 694, startPoint y: 234, endPoint x: 713, endPoint y: 338, distance: 105.7
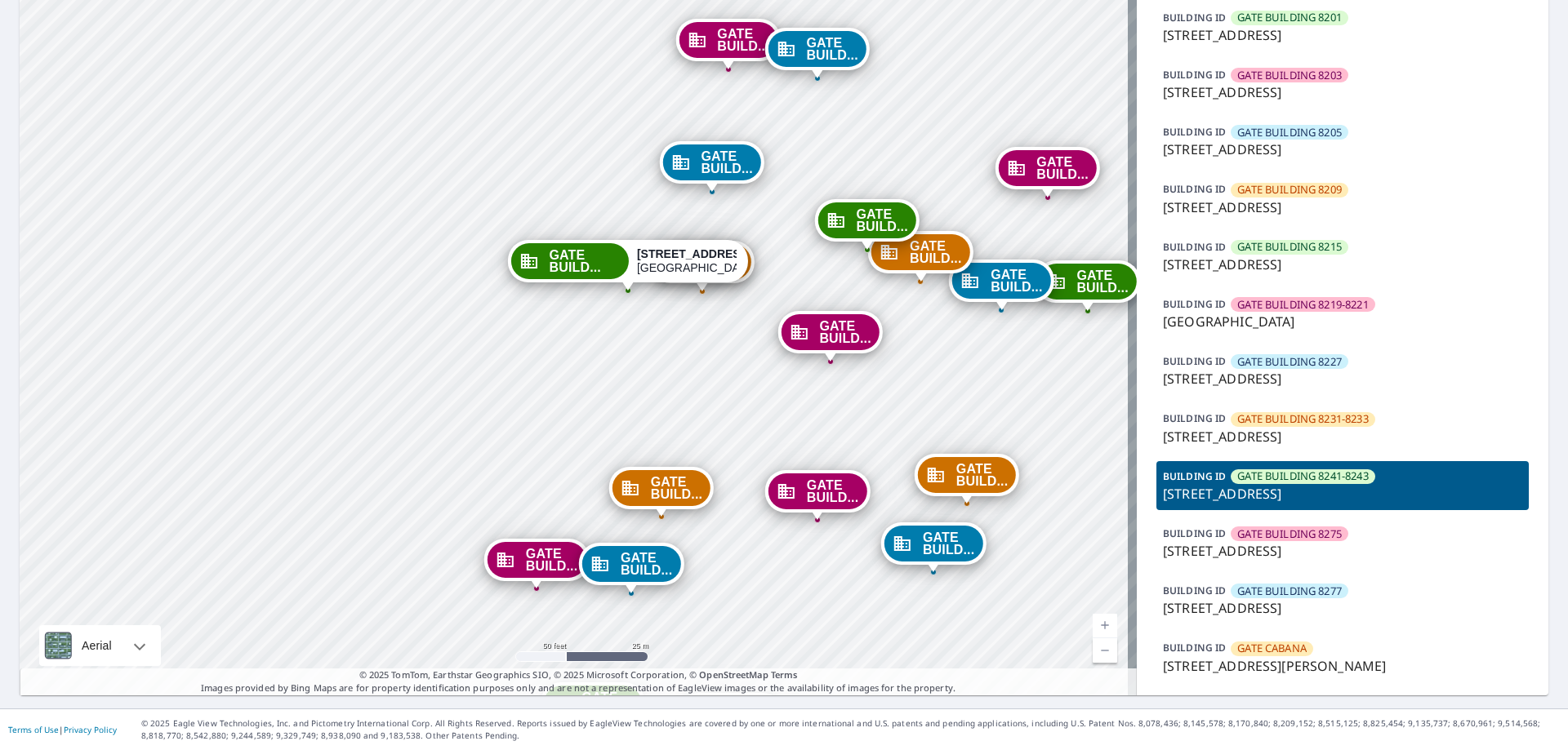
drag, startPoint x: 503, startPoint y: 73, endPoint x: 593, endPoint y: 412, distance: 350.7
